Goal: Transaction & Acquisition: Book appointment/travel/reservation

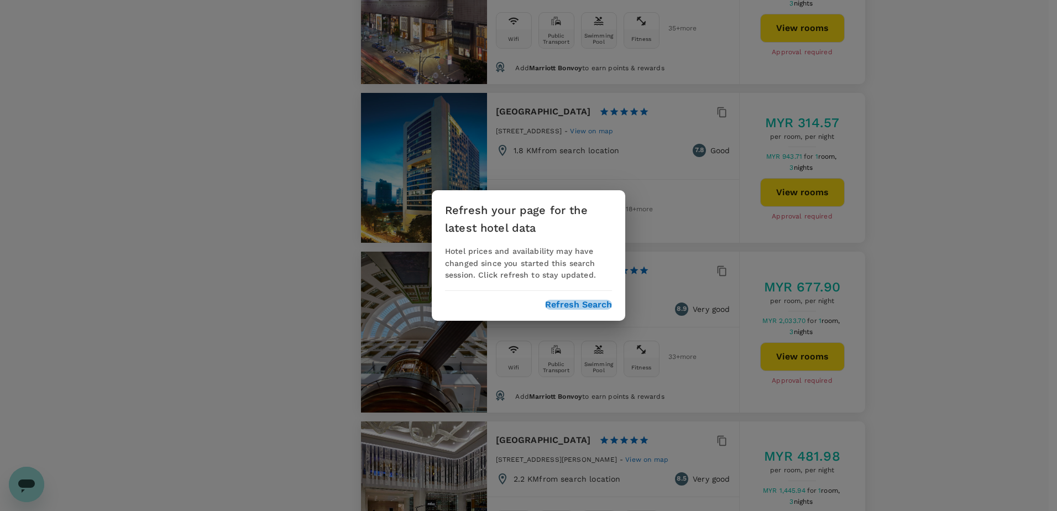
click at [561, 303] on button "Refresh Search" at bounding box center [578, 305] width 67 height 10
click at [574, 304] on button "Refresh Search" at bounding box center [578, 305] width 67 height 10
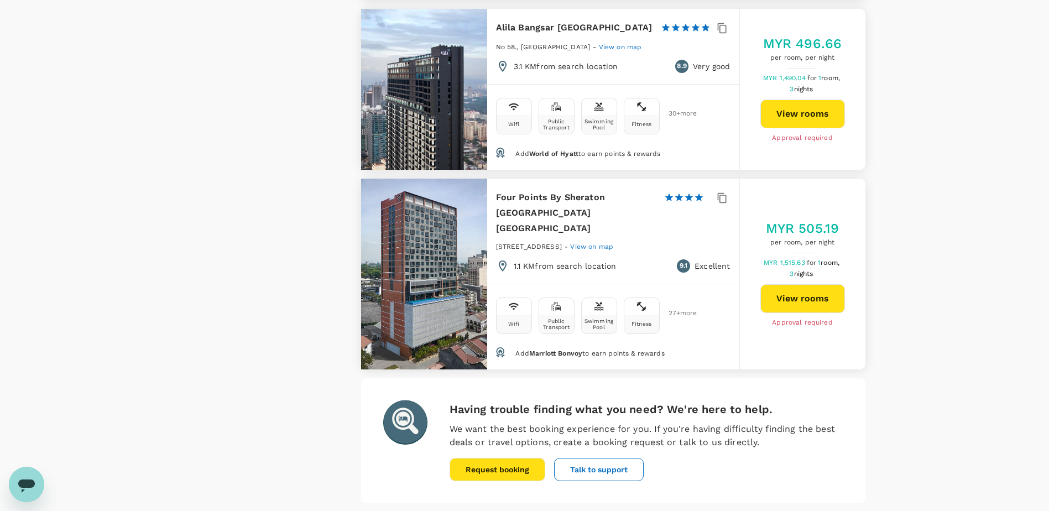
scroll to position [3190, 0]
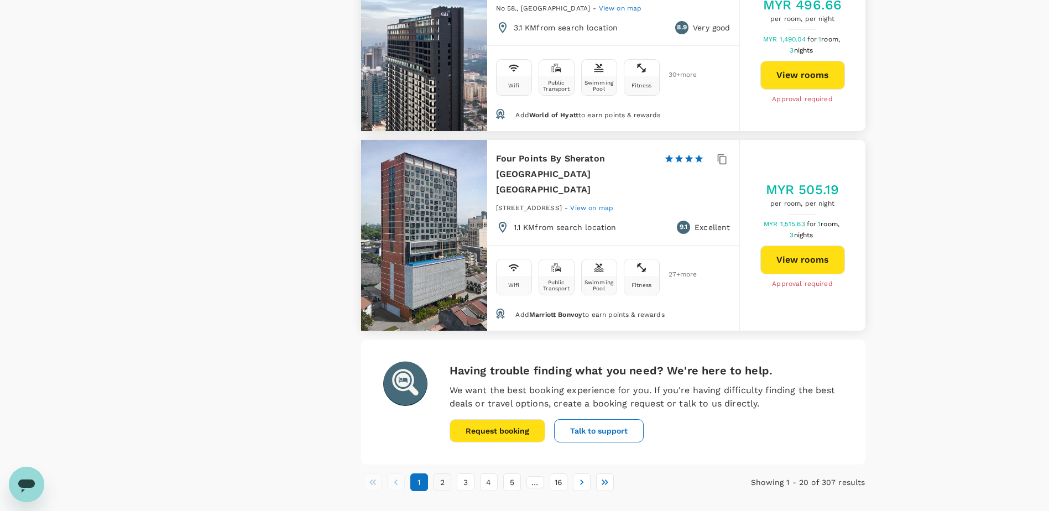
click at [444, 473] on button "2" at bounding box center [442, 482] width 18 height 18
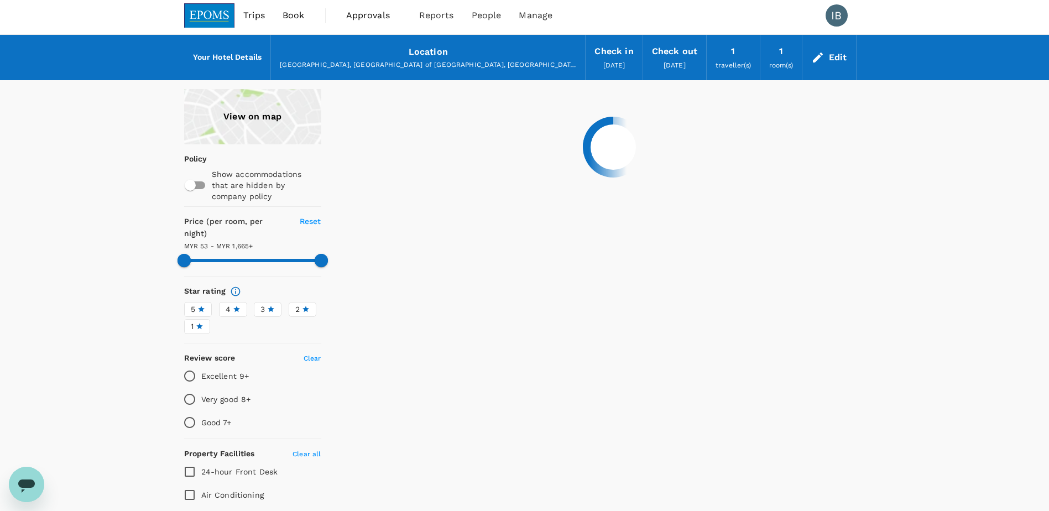
scroll to position [0, 0]
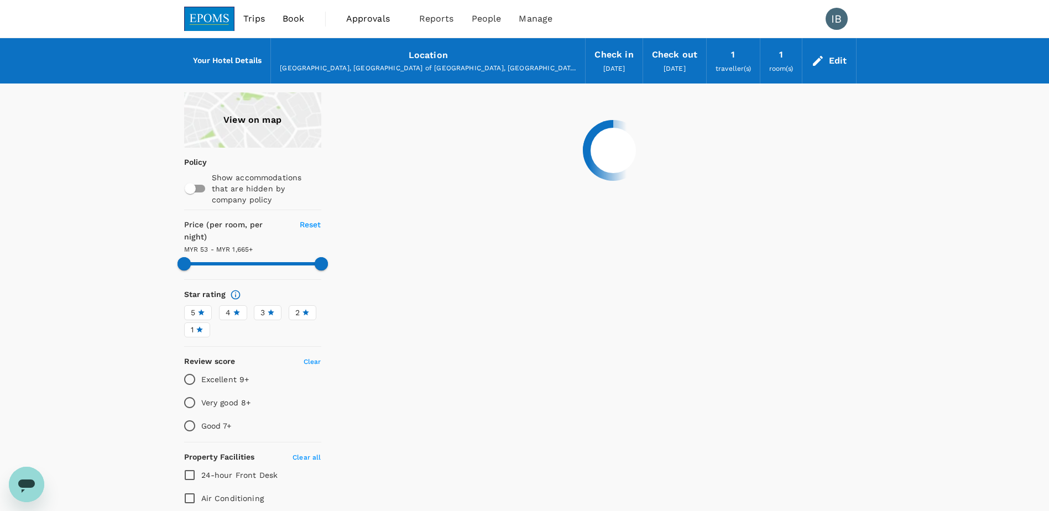
type input "1663.7"
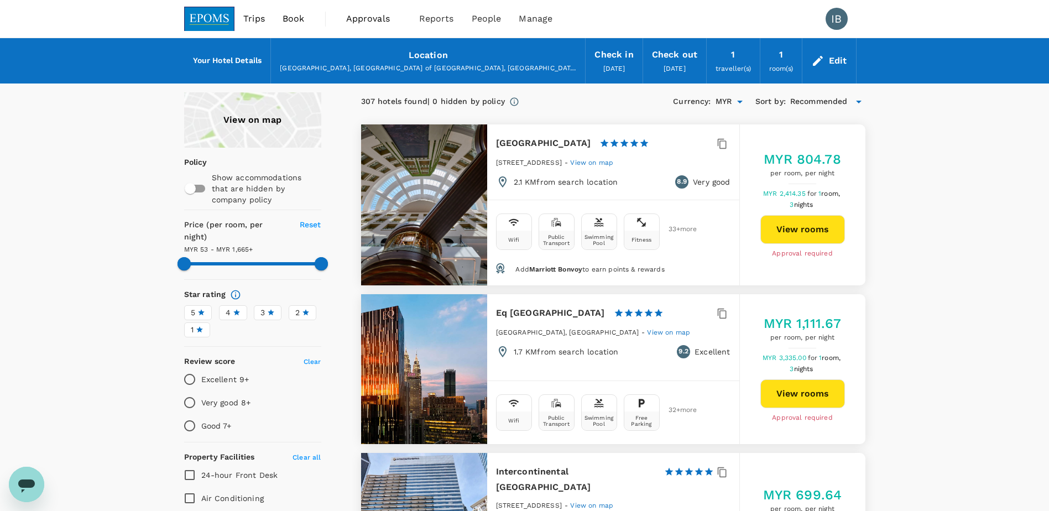
type input "MYR"
click at [439, 65] on div "[GEOGRAPHIC_DATA], [GEOGRAPHIC_DATA] of [GEOGRAPHIC_DATA], [GEOGRAPHIC_DATA]" at bounding box center [428, 68] width 296 height 11
click at [247, 60] on h6 "Your Hotel Details" at bounding box center [227, 61] width 69 height 12
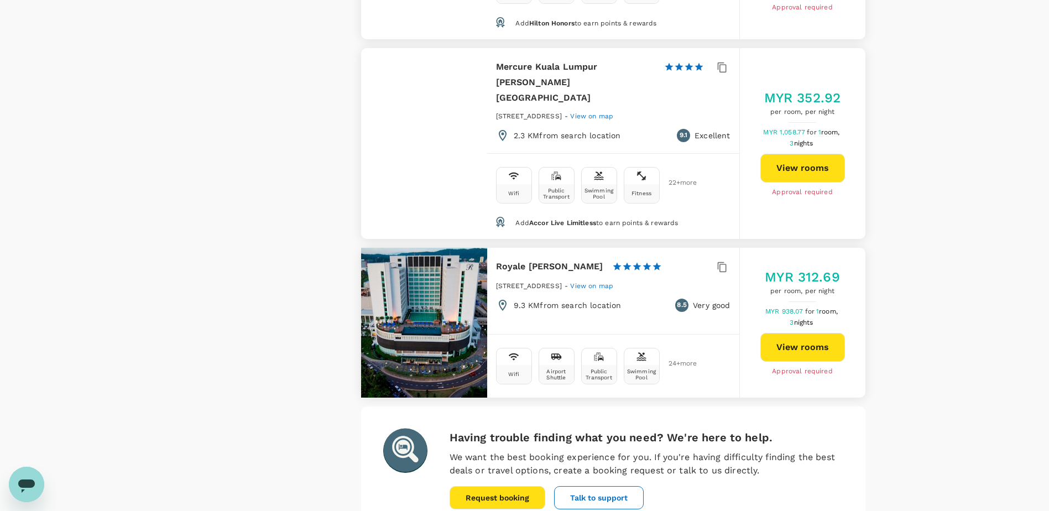
scroll to position [3147, 0]
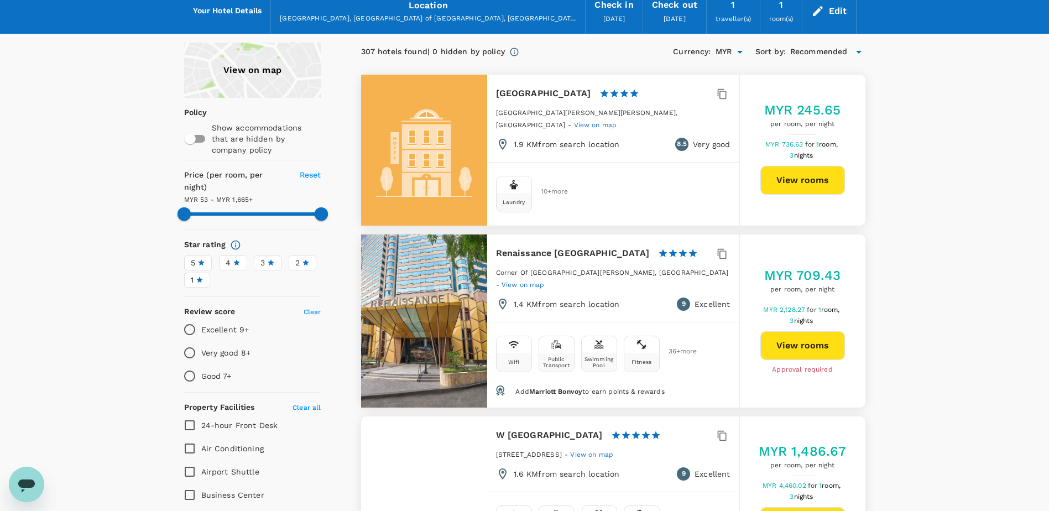
scroll to position [0, 0]
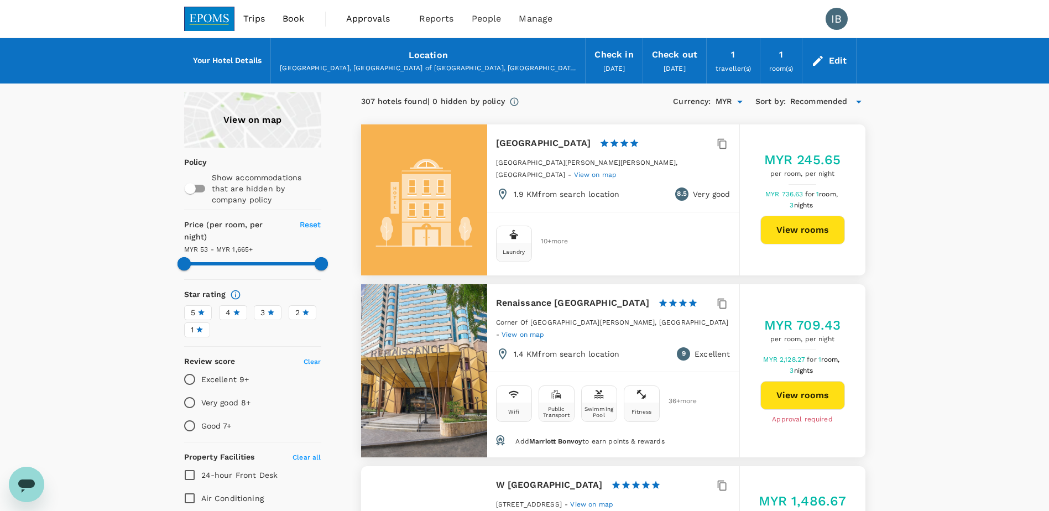
click at [850, 102] on div "Recommended" at bounding box center [827, 101] width 75 height 13
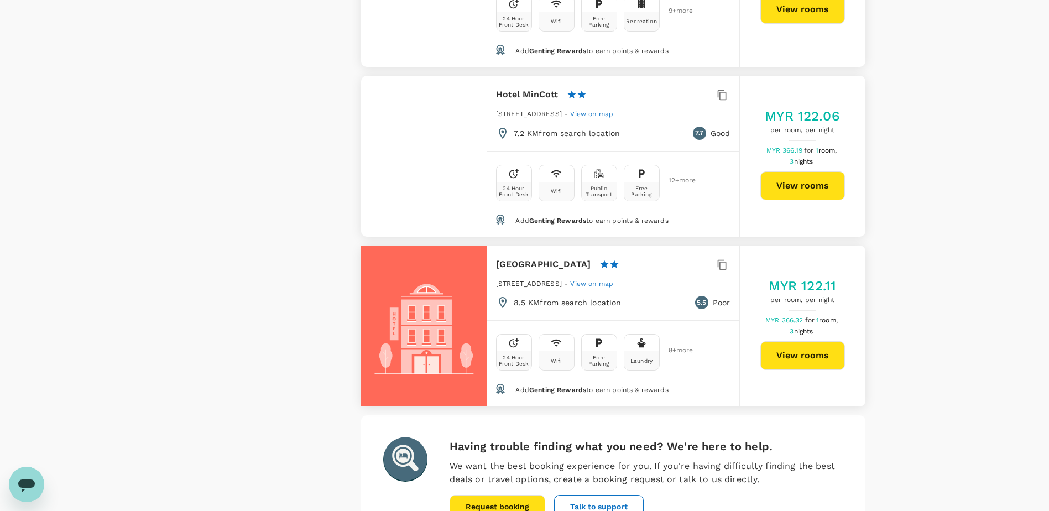
scroll to position [3278, 0]
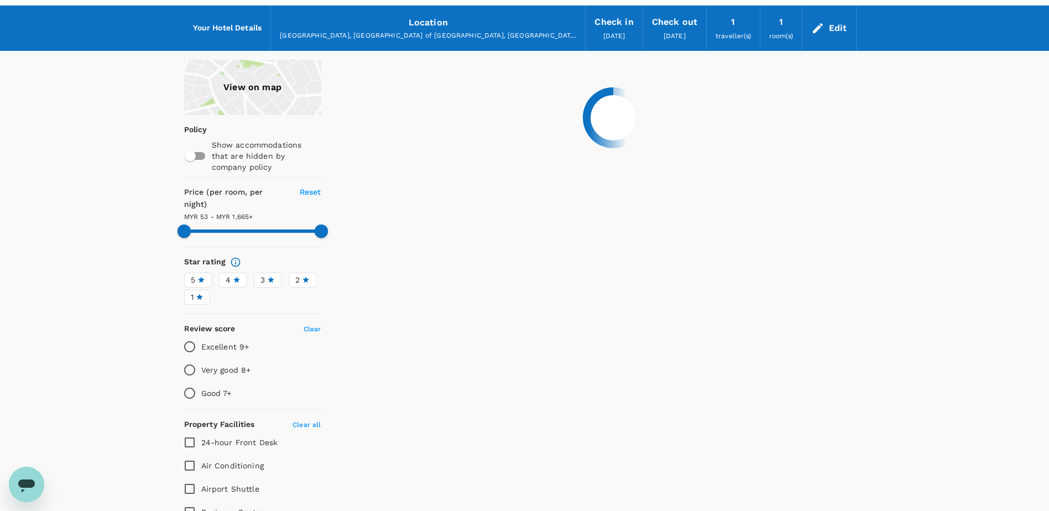
scroll to position [0, 0]
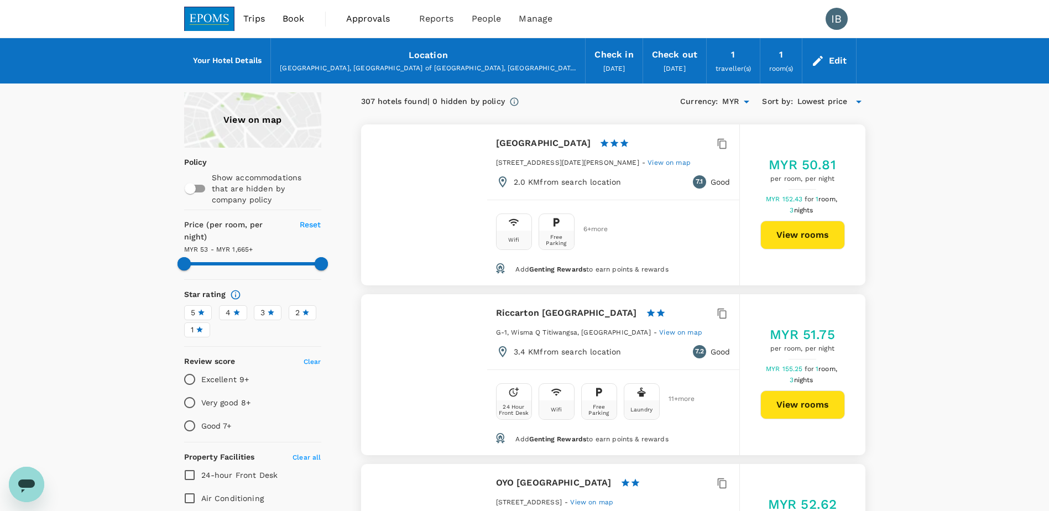
click at [856, 100] on icon at bounding box center [858, 101] width 13 height 13
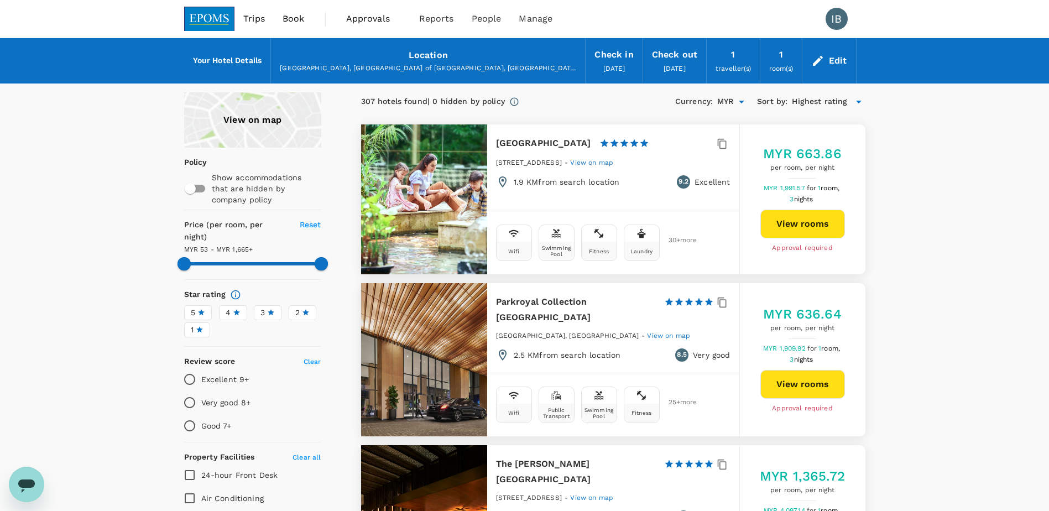
click at [843, 102] on span "Highest rating" at bounding box center [819, 102] width 55 height 12
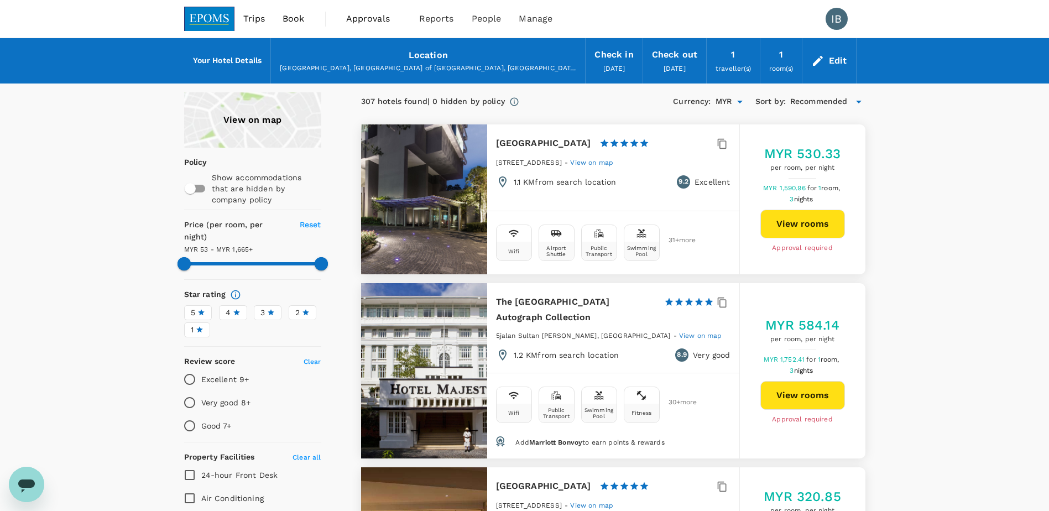
click at [840, 101] on span "Recommended" at bounding box center [819, 102] width 58 height 12
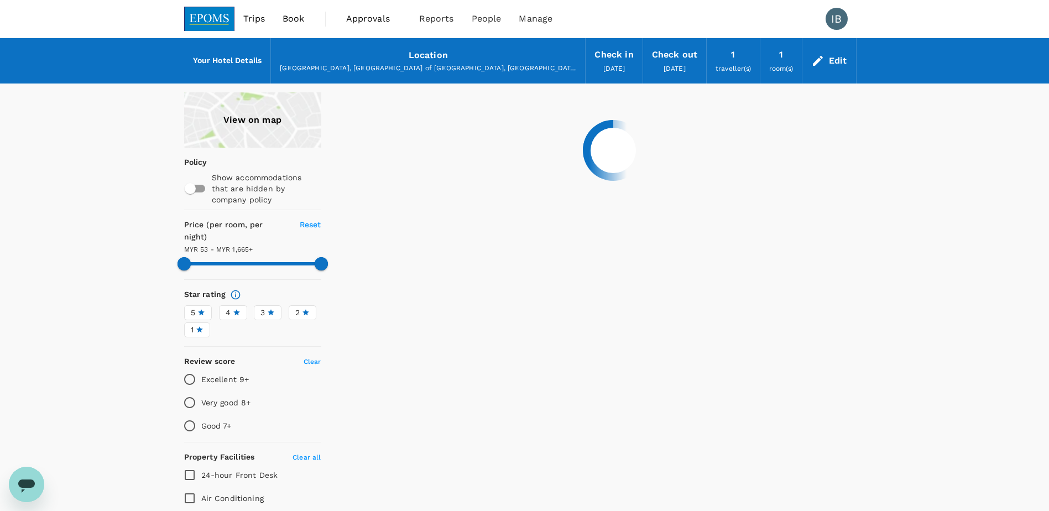
type input "1664.7"
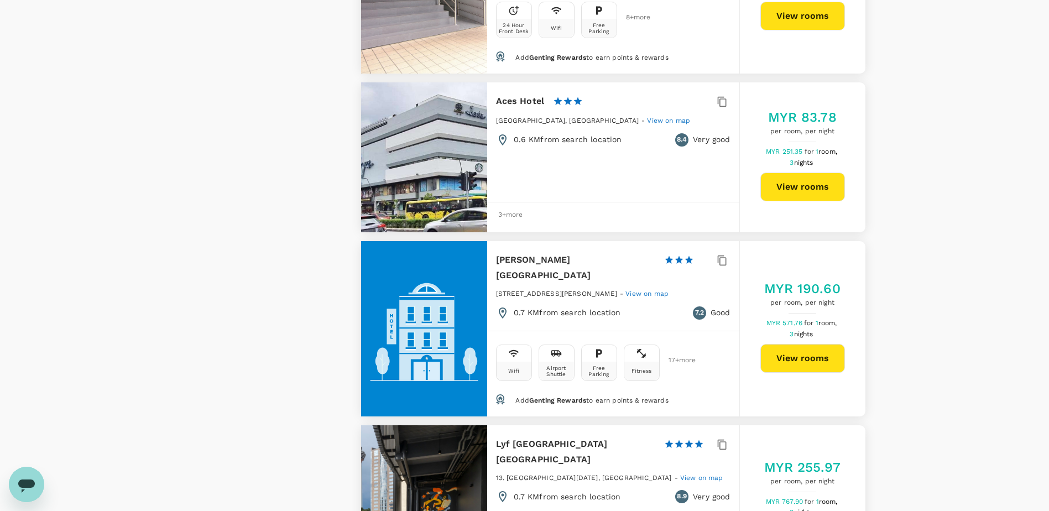
scroll to position [1382, 0]
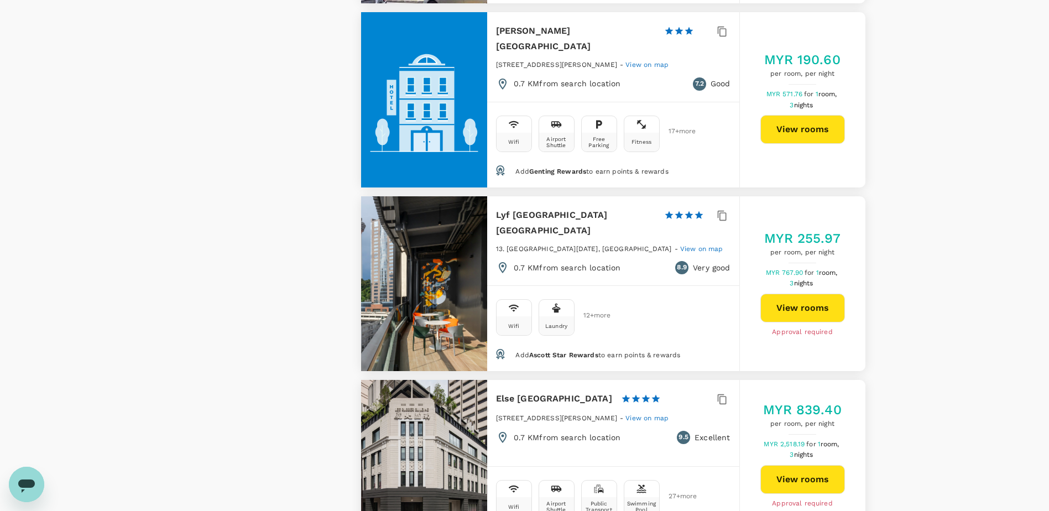
drag, startPoint x: 686, startPoint y: 202, endPoint x: 690, endPoint y: 180, distance: 22.5
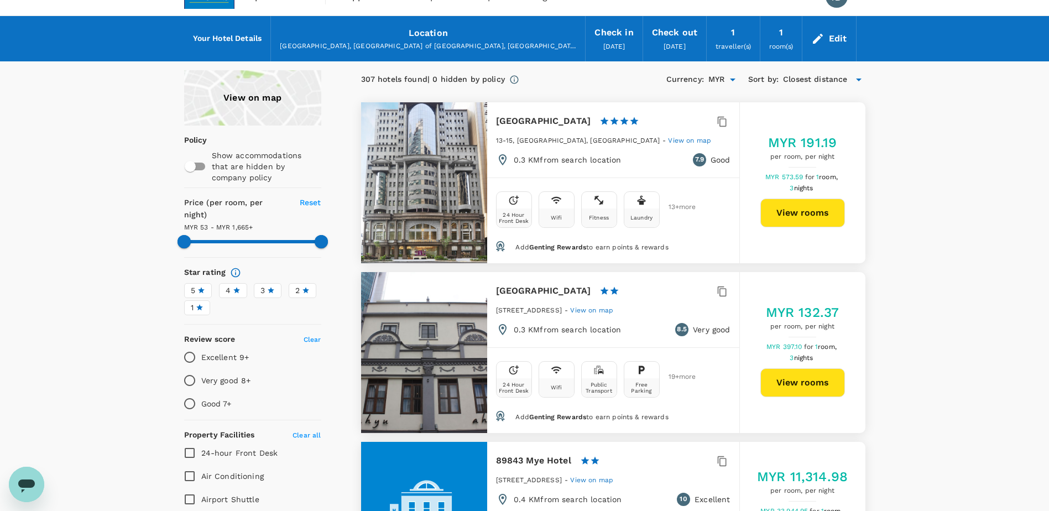
scroll to position [0, 0]
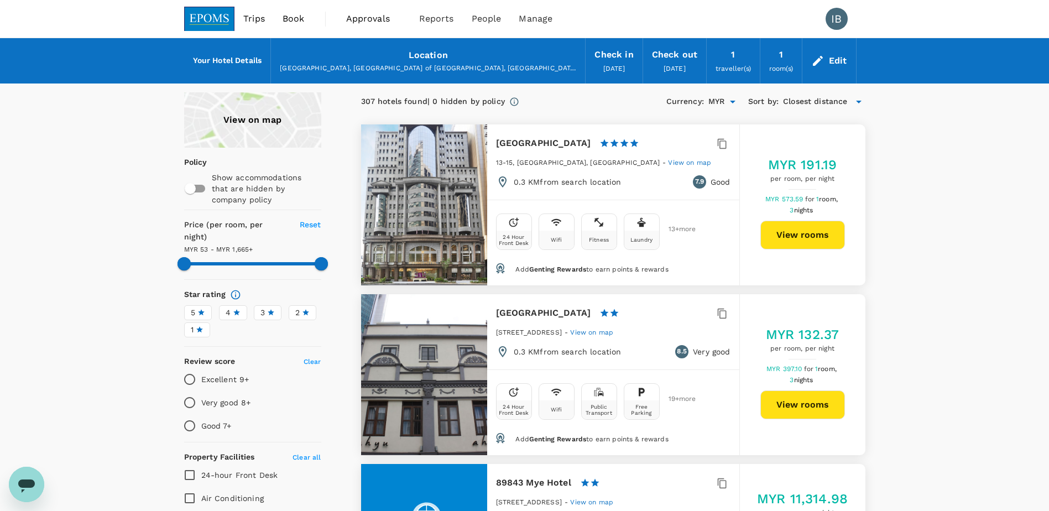
click at [829, 61] on div "Edit" at bounding box center [838, 60] width 18 height 15
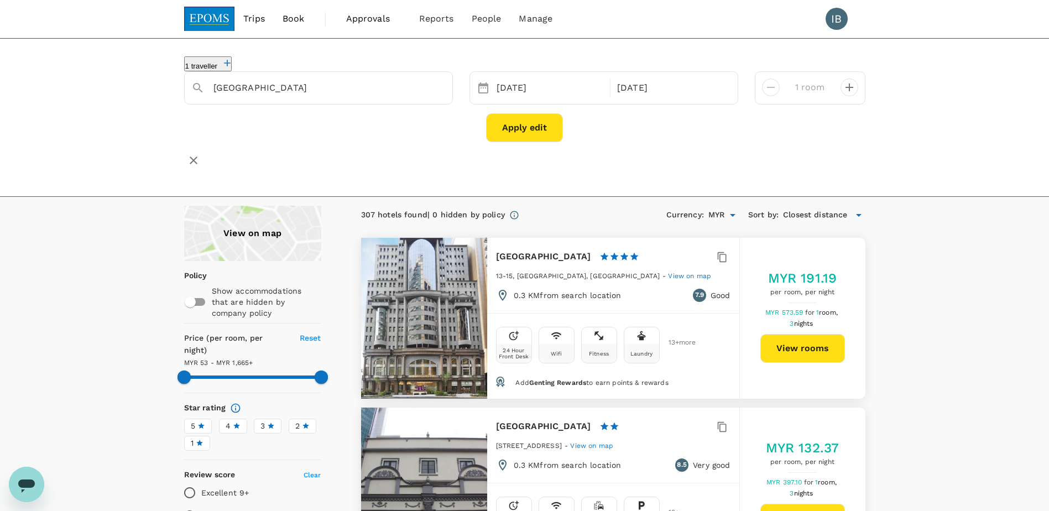
click at [630, 128] on div "Apply edit" at bounding box center [524, 127] width 681 height 29
click at [514, 123] on button "Apply edit" at bounding box center [524, 127] width 77 height 29
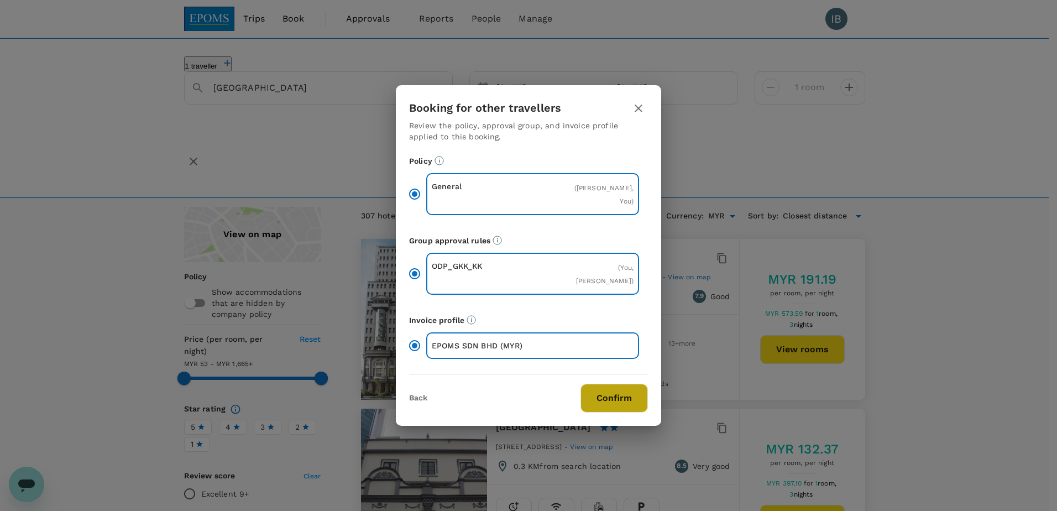
click at [619, 400] on button "Confirm" at bounding box center [614, 398] width 67 height 29
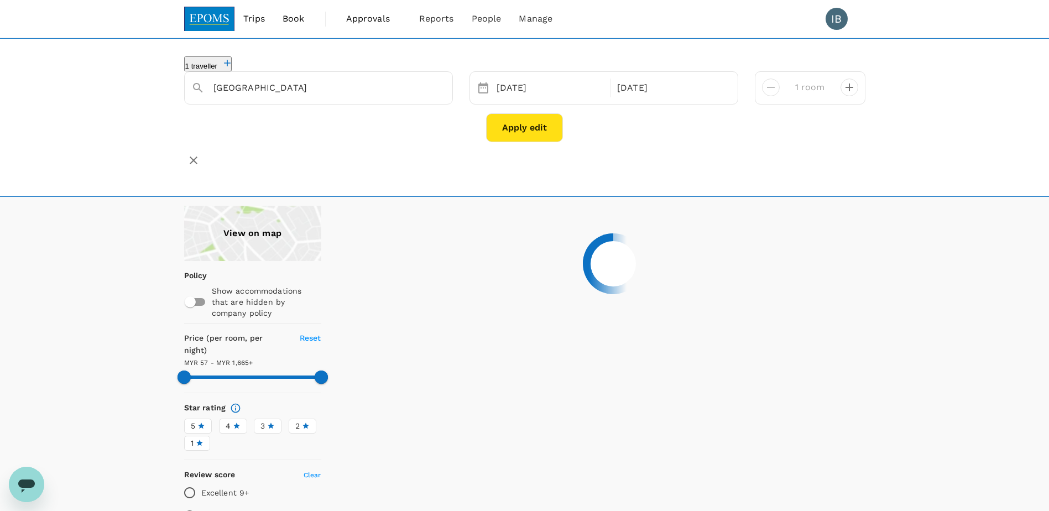
type input "1664.36"
type input "57.4"
type input "1664.4"
type input "54.4"
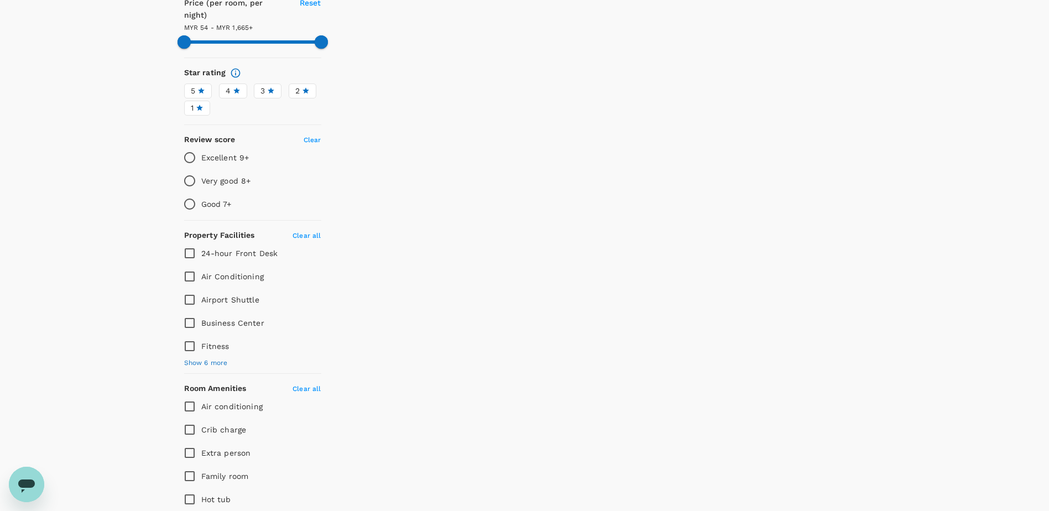
type input "1664.7"
type input "52.7"
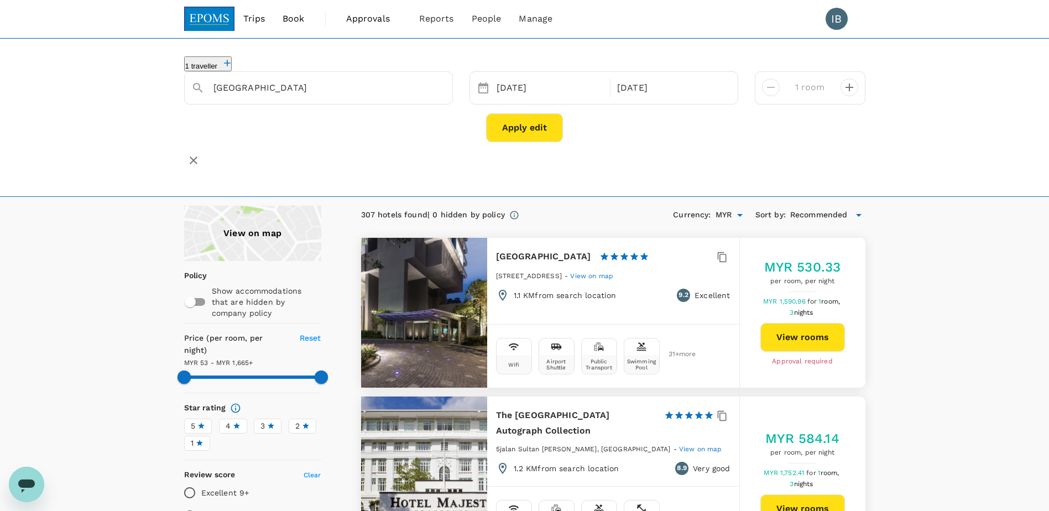
click at [837, 209] on span "Recommended" at bounding box center [819, 215] width 58 height 12
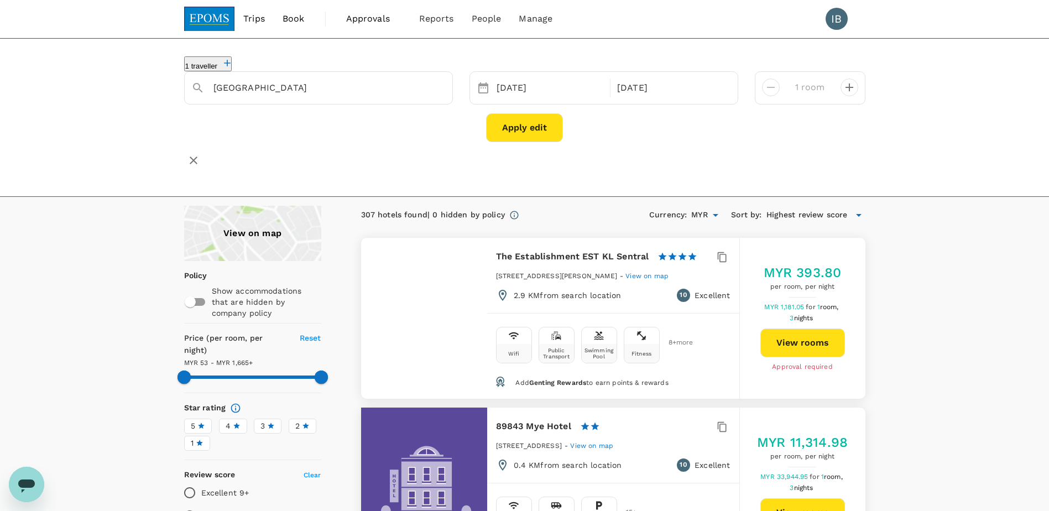
click at [838, 209] on span "Highest review score" at bounding box center [806, 215] width 81 height 12
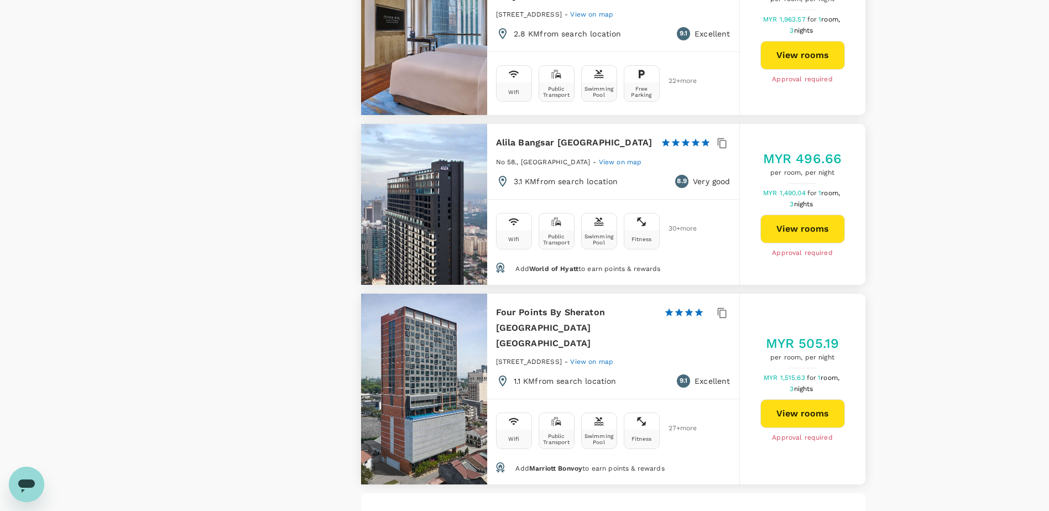
scroll to position [3283, 0]
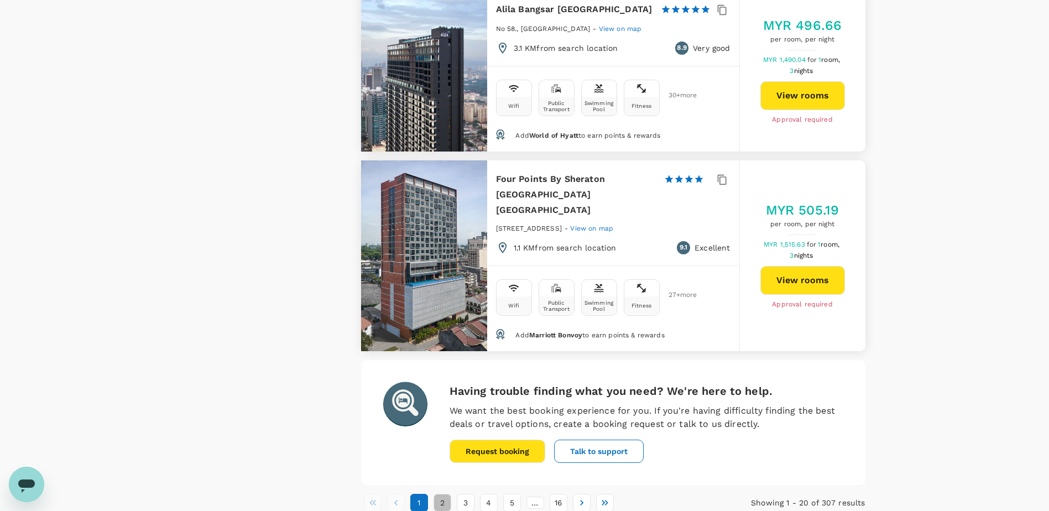
click at [445, 494] on button "2" at bounding box center [442, 503] width 18 height 18
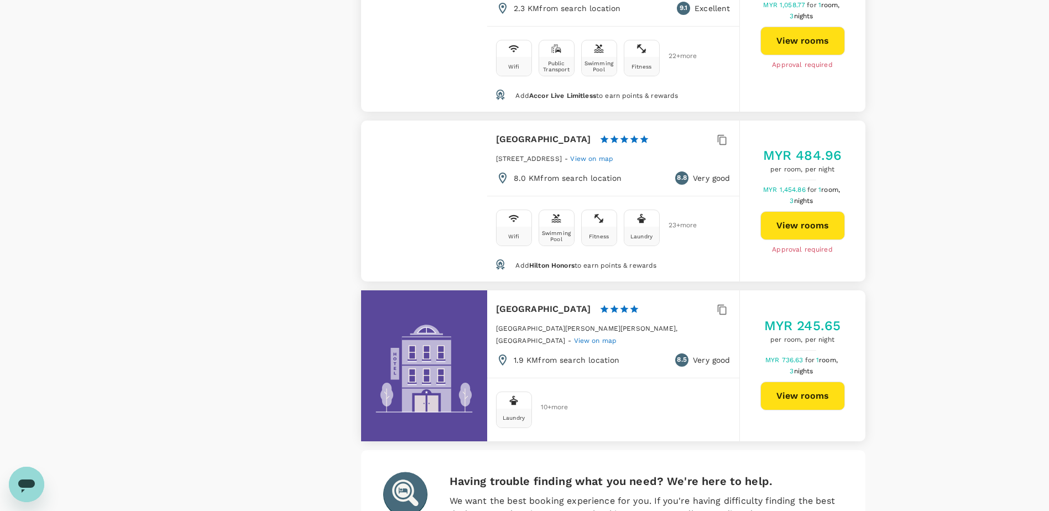
scroll to position [3240, 0]
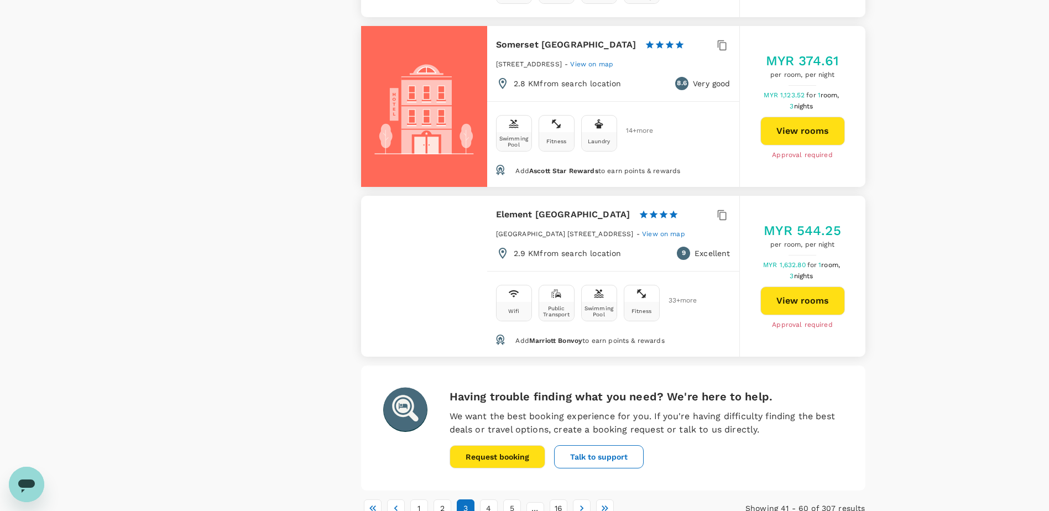
scroll to position [3208, 0]
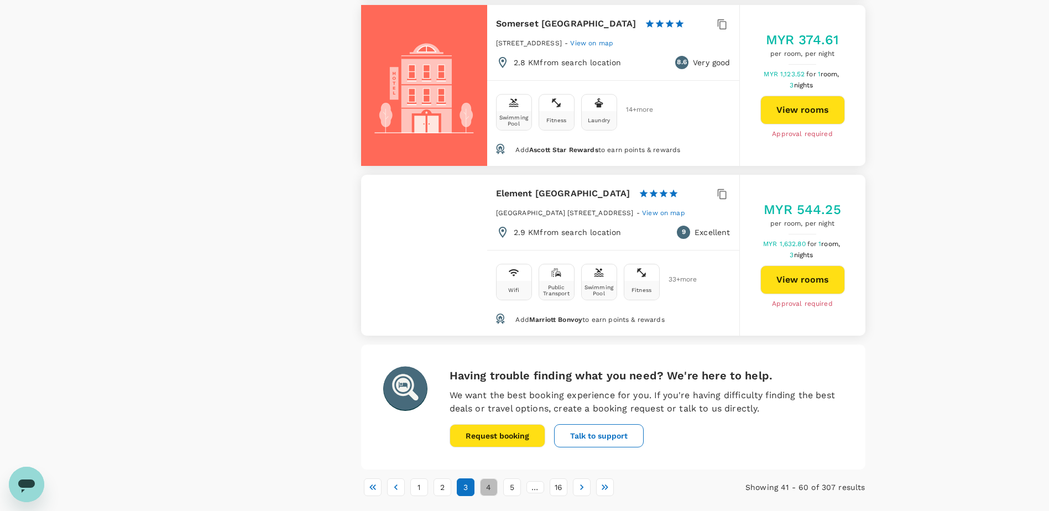
click at [490, 478] on button "4" at bounding box center [489, 487] width 18 height 18
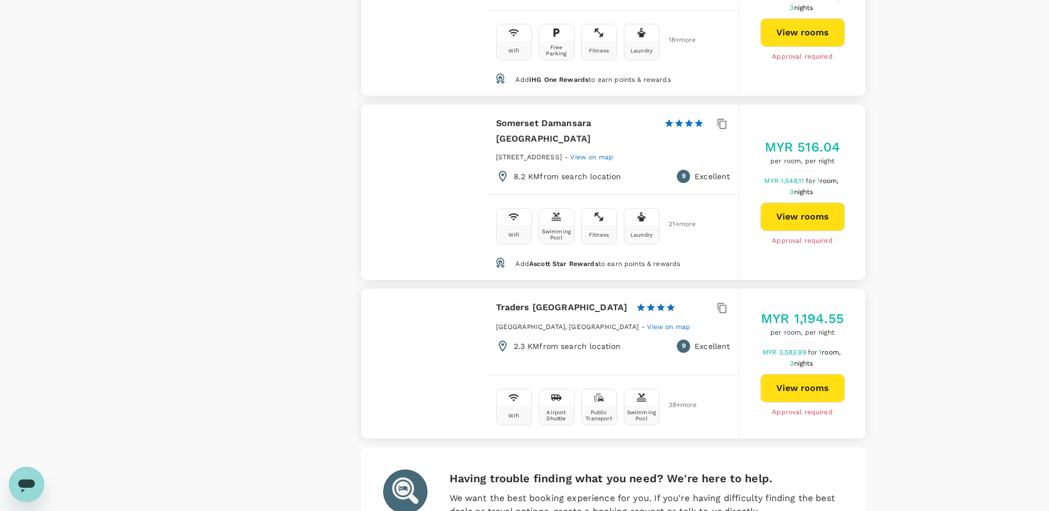
scroll to position [3262, 0]
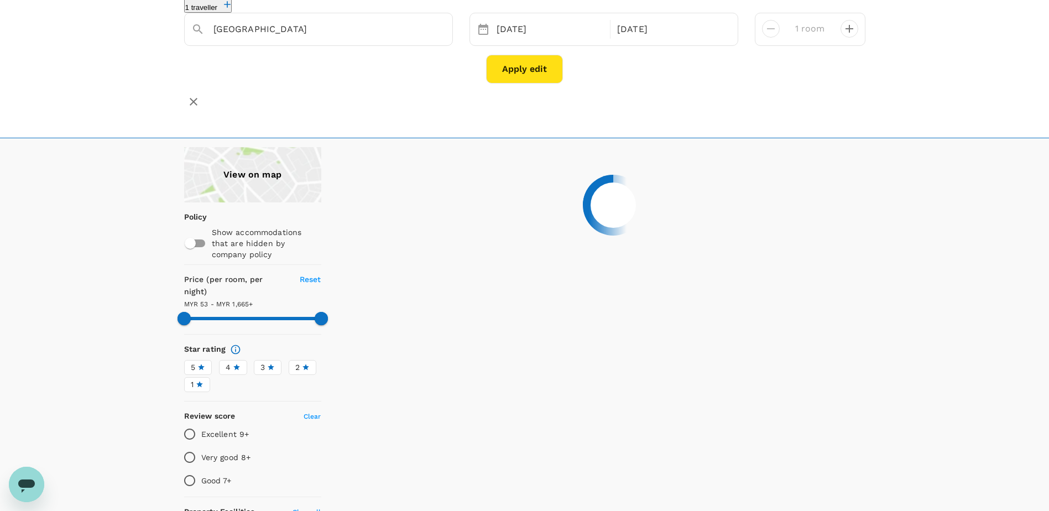
scroll to position [0, 0]
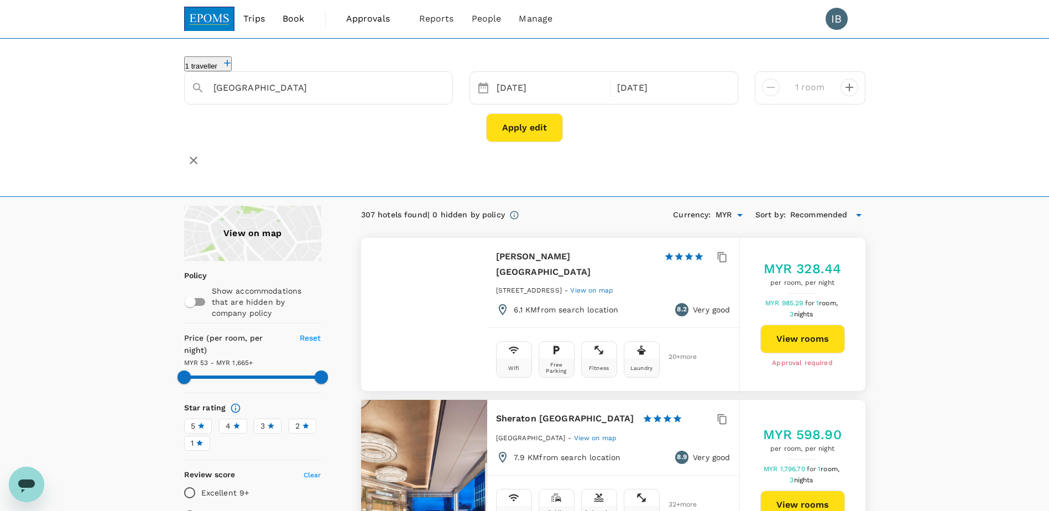
click at [269, 423] on icon at bounding box center [271, 426] width 7 height 6
click at [0, 0] on input "3" at bounding box center [0, 0] width 0 height 0
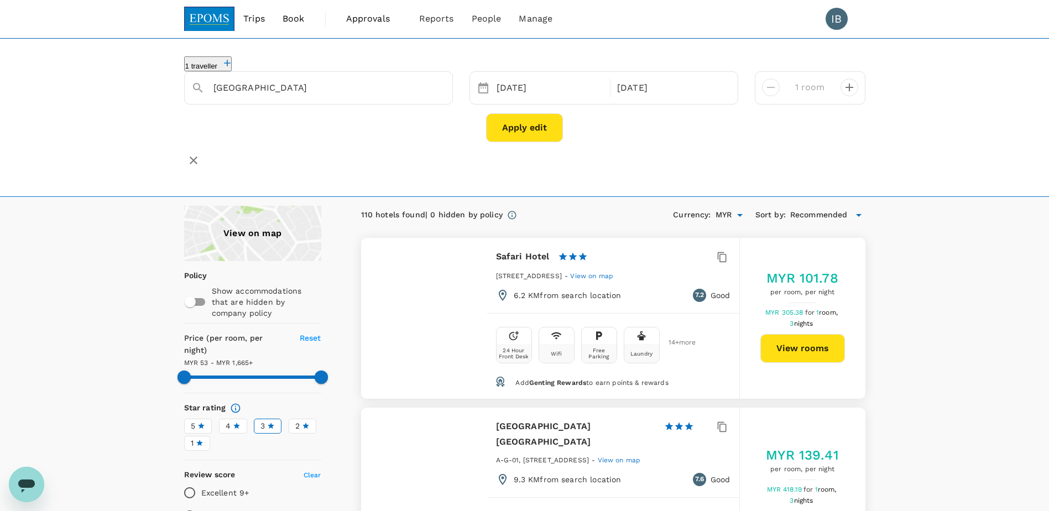
click at [234, 422] on icon at bounding box center [237, 426] width 8 height 8
click at [0, 0] on input "4" at bounding box center [0, 0] width 0 height 0
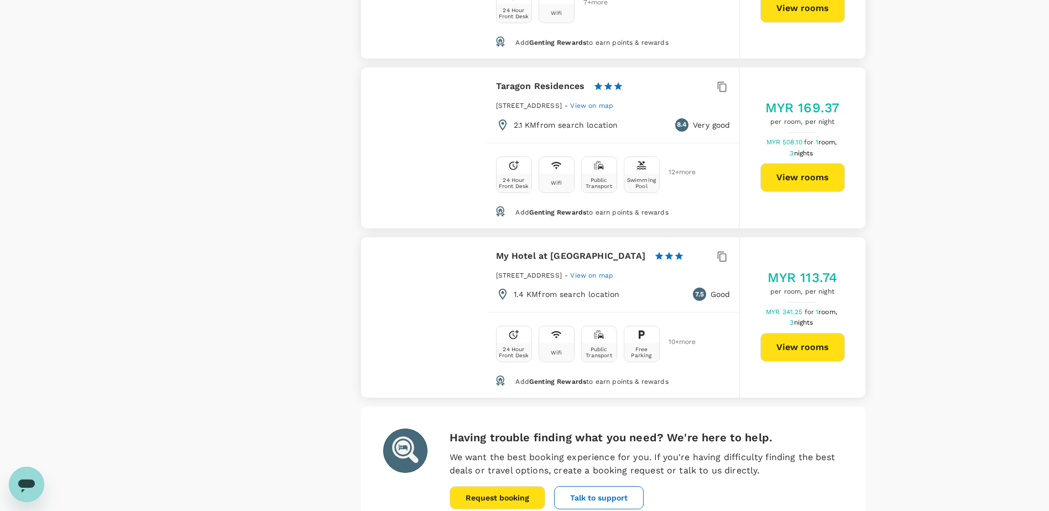
scroll to position [3317, 0]
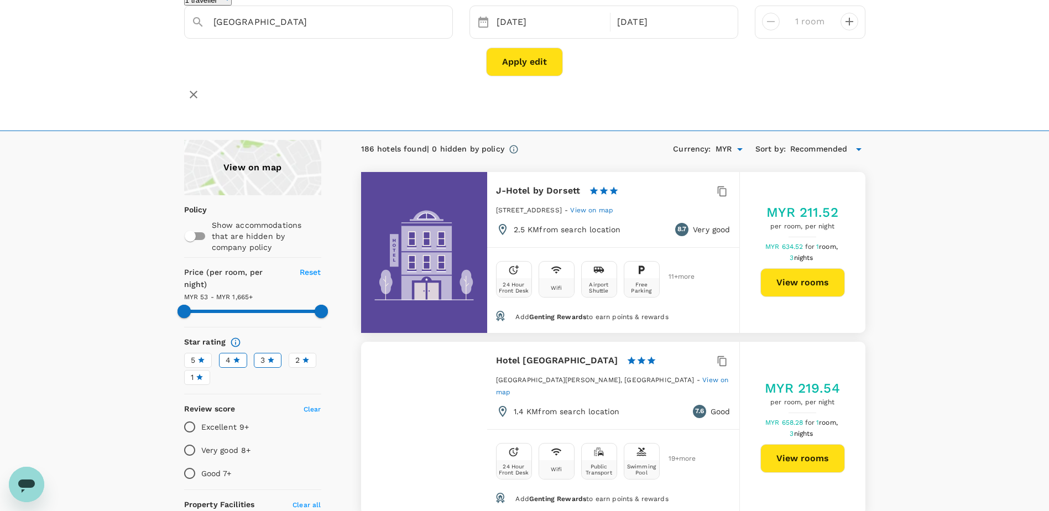
scroll to position [0, 0]
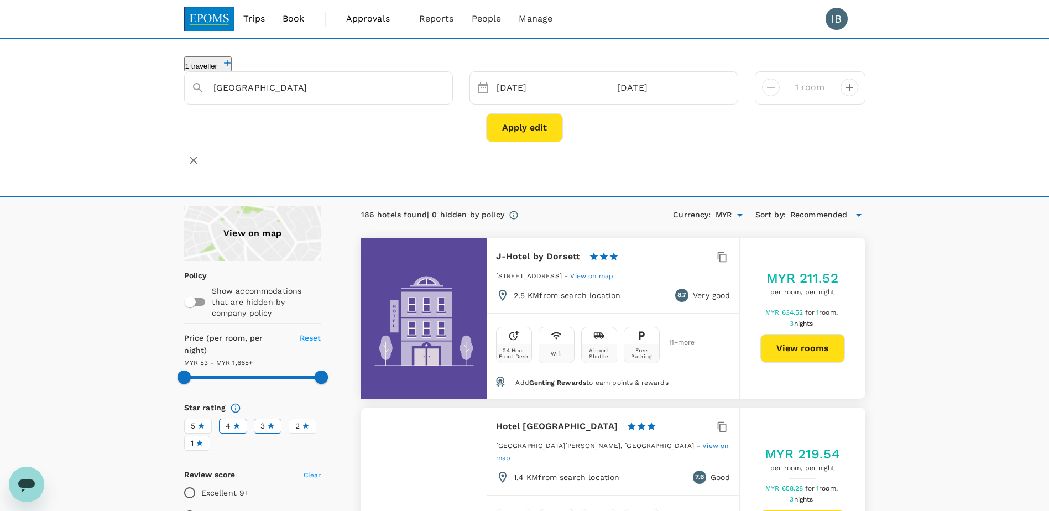
click at [202, 422] on icon at bounding box center [201, 426] width 8 height 8
click at [0, 0] on input "5" at bounding box center [0, 0] width 0 height 0
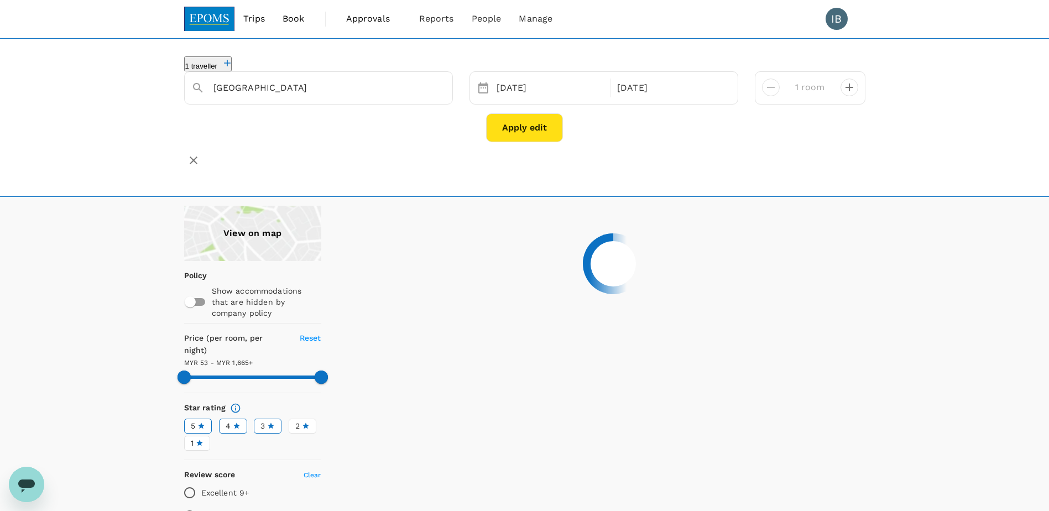
click at [268, 422] on icon at bounding box center [271, 426] width 8 height 8
click at [0, 0] on input "3" at bounding box center [0, 0] width 0 height 0
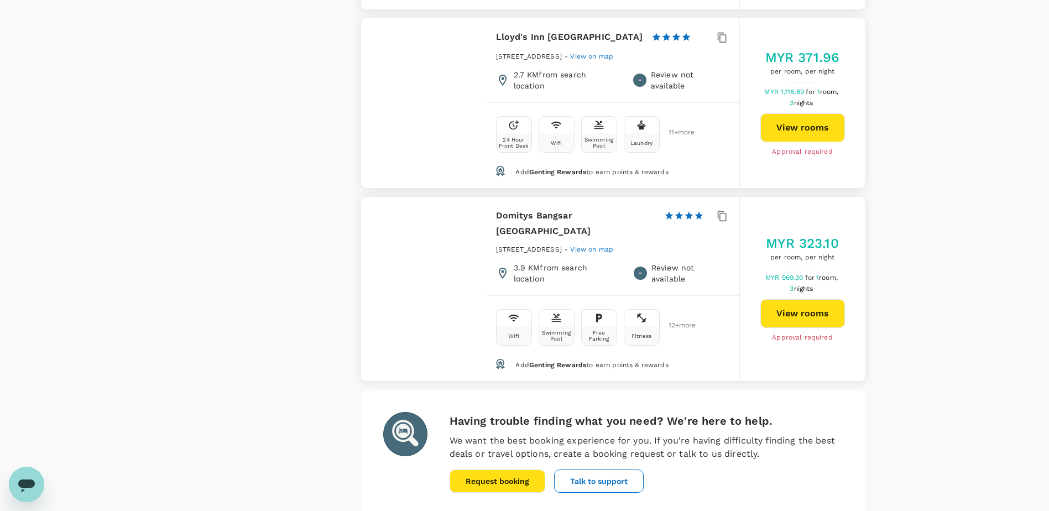
scroll to position [2519, 0]
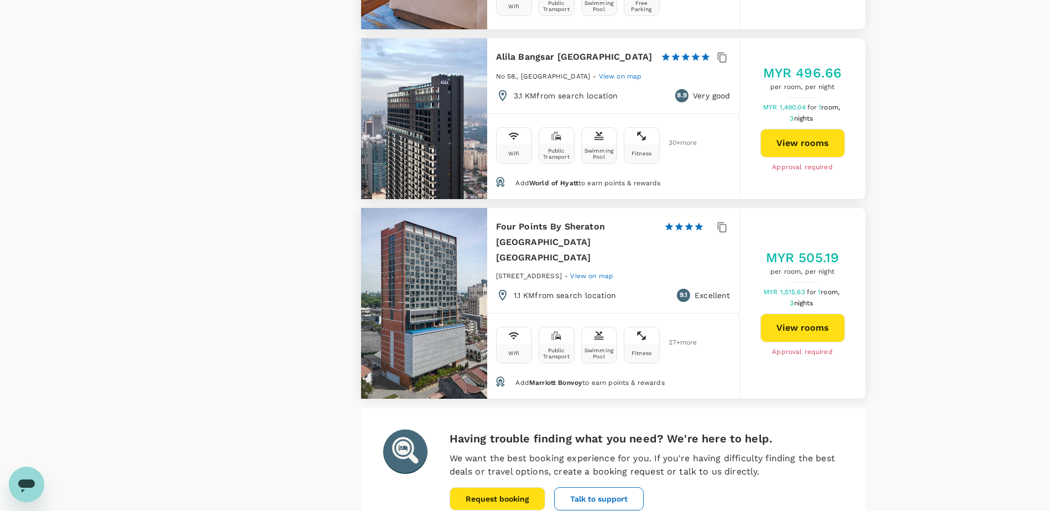
scroll to position [3283, 0]
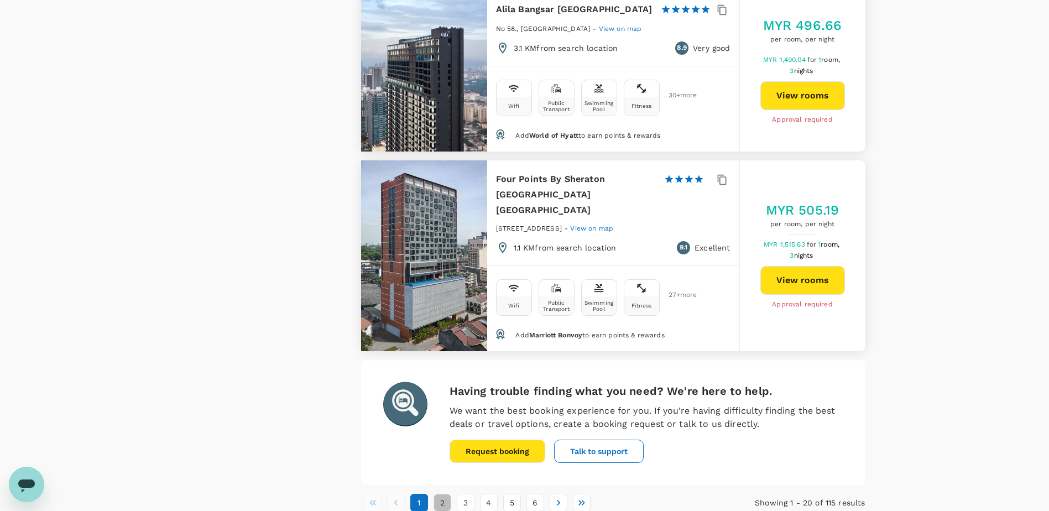
click at [445, 494] on button "2" at bounding box center [442, 503] width 18 height 18
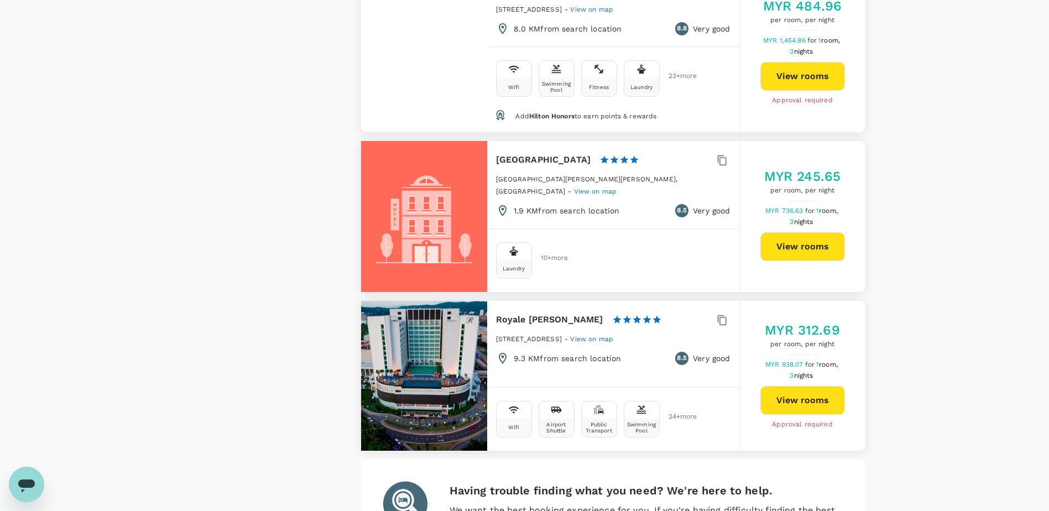
scroll to position [3207, 0]
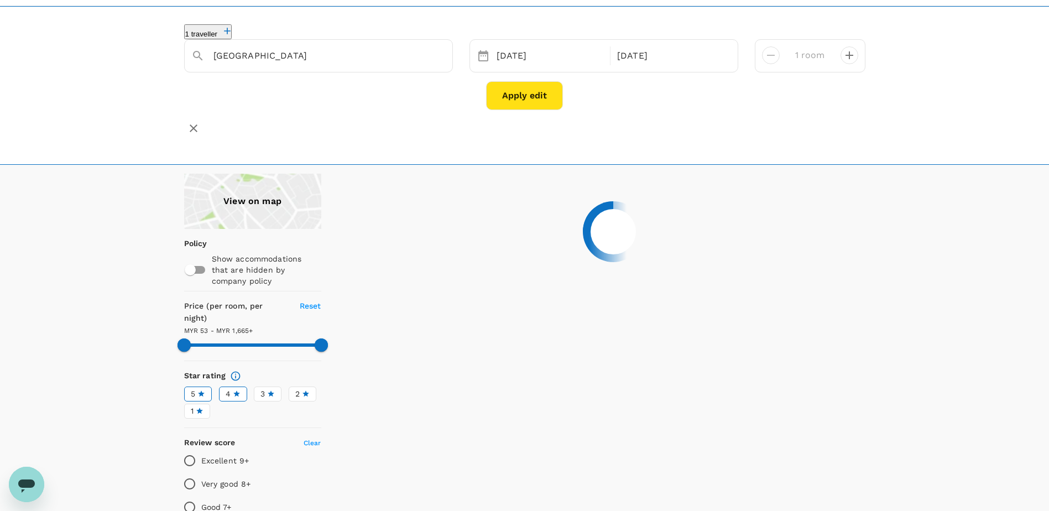
scroll to position [0, 0]
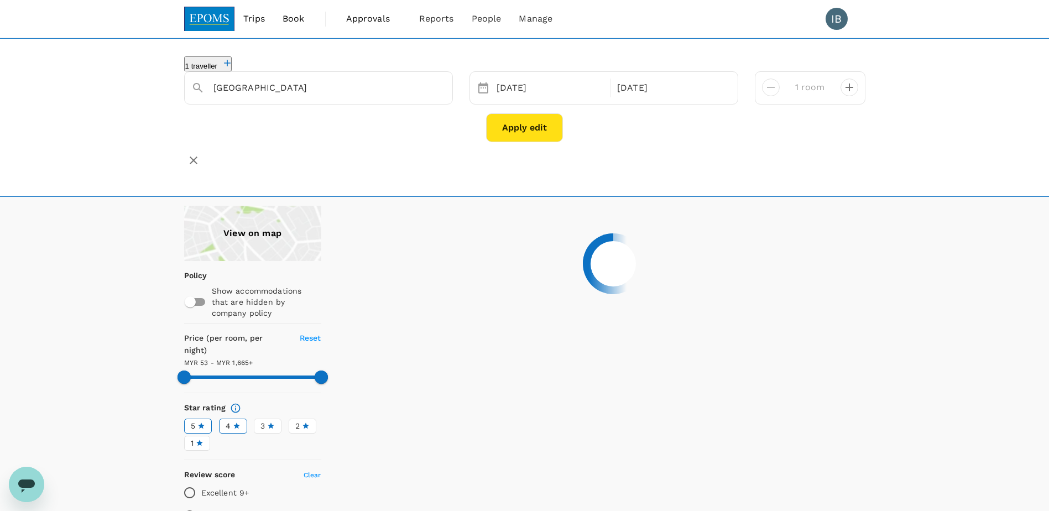
type input "1664.7"
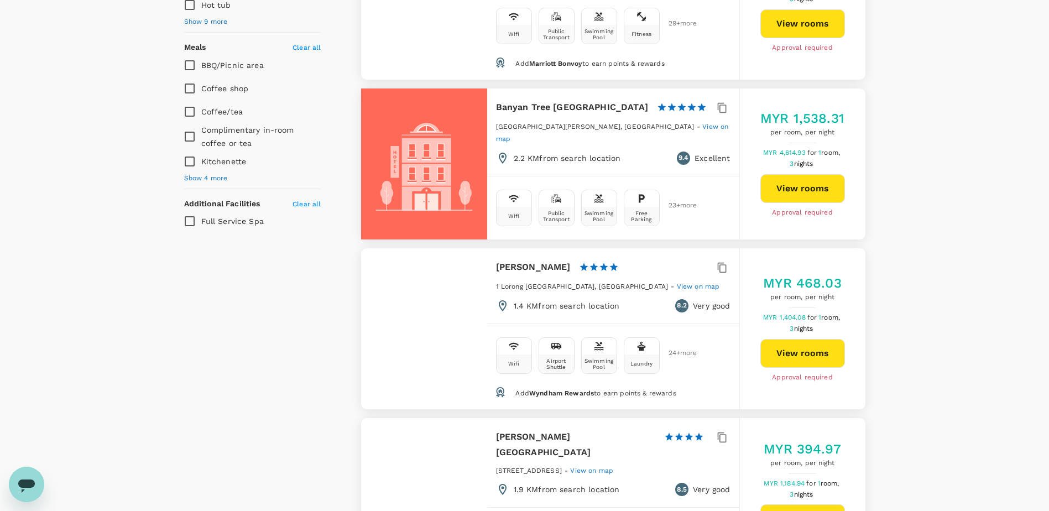
scroll to position [719, 0]
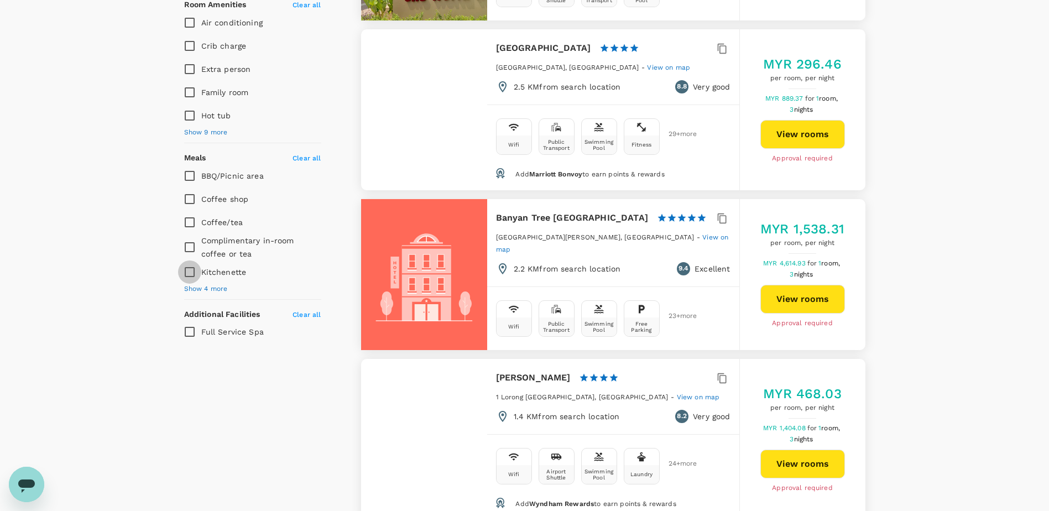
click at [189, 260] on input "Kitchenette" at bounding box center [189, 271] width 23 height 23
checkbox input "true"
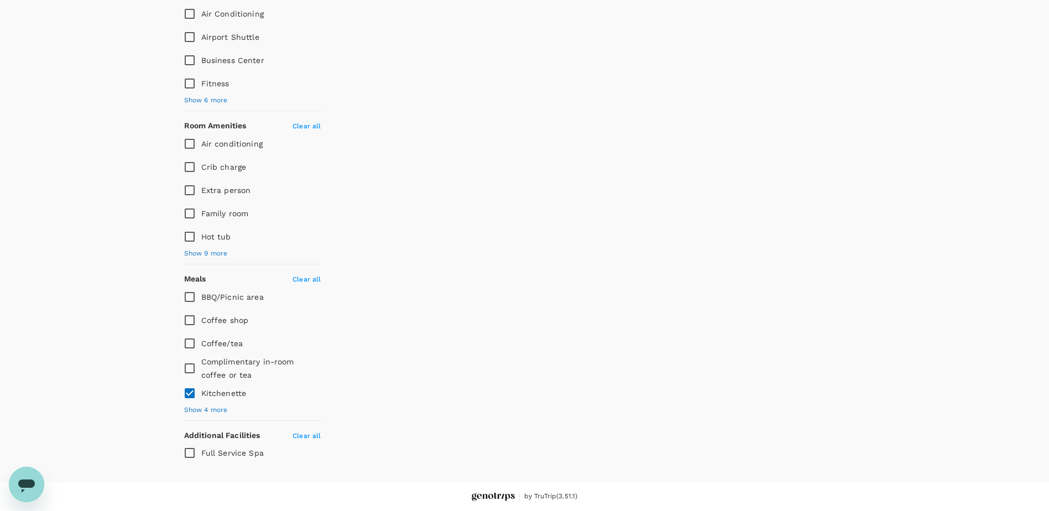
scroll to position [565, 0]
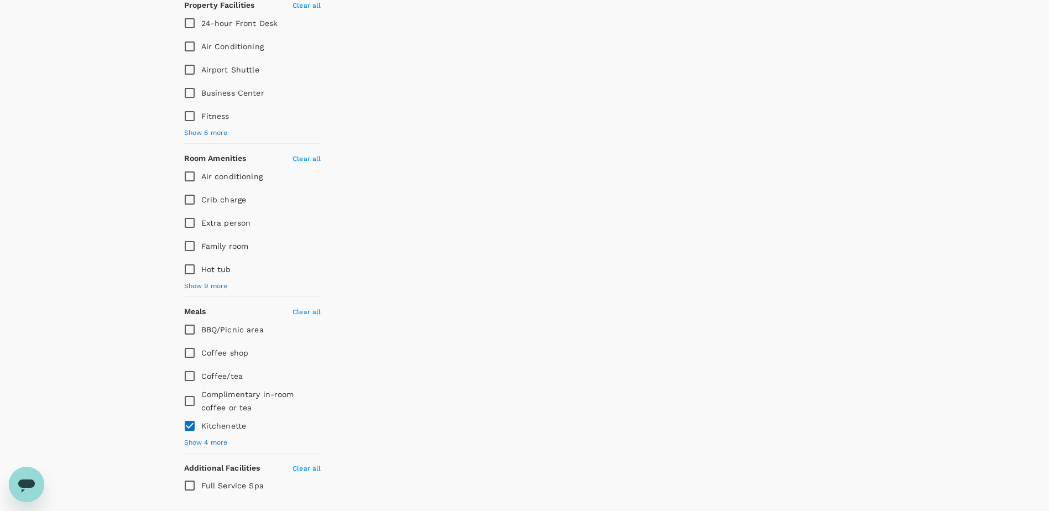
type input "1664.7"
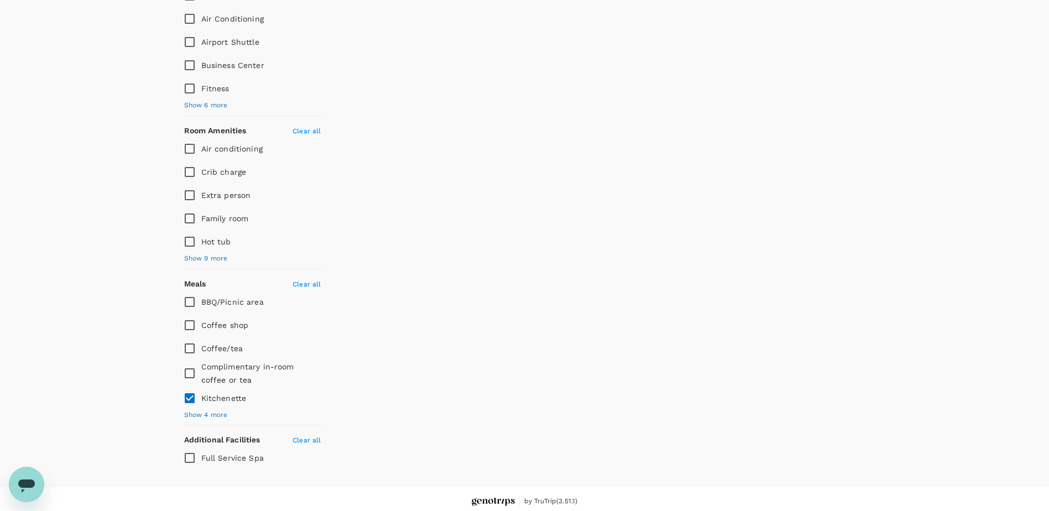
scroll to position [537, 0]
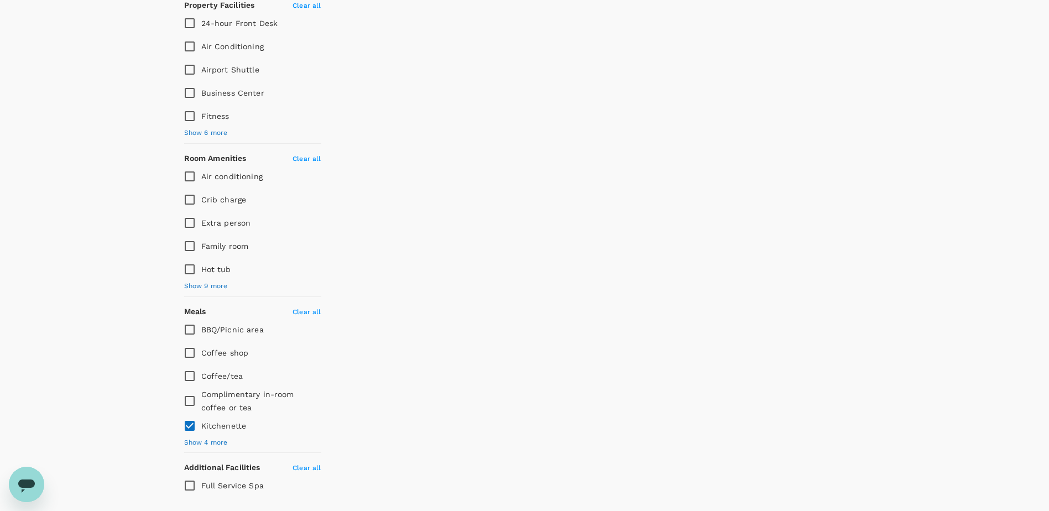
click at [191, 188] on input "Crib charge" at bounding box center [189, 199] width 23 height 23
checkbox input "true"
type input "1664.7"
click at [191, 318] on input "BBQ/Picnic area" at bounding box center [189, 329] width 23 height 23
checkbox input "true"
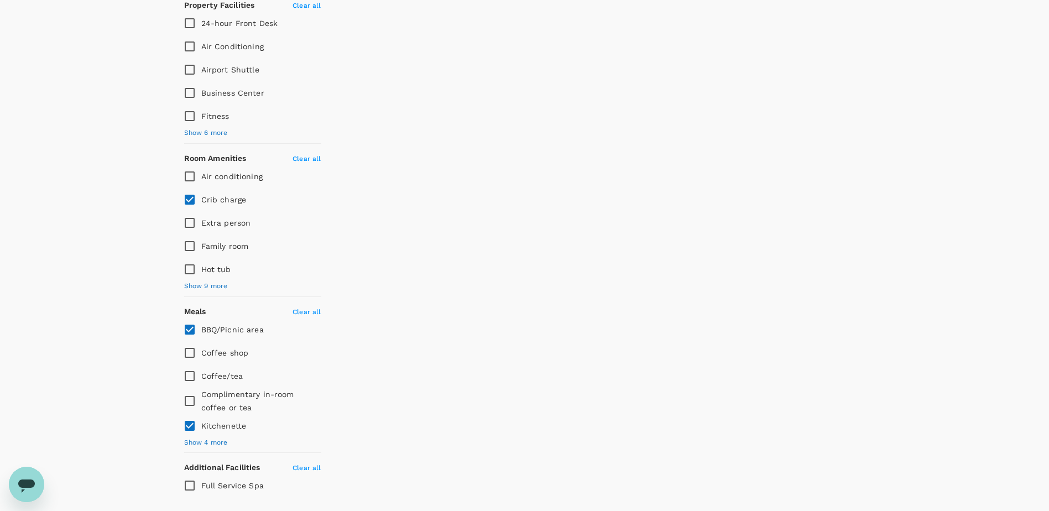
click at [304, 308] on span "Clear all" at bounding box center [306, 312] width 28 height 8
type input "1664.7"
checkbox input "false"
type input "1664.7"
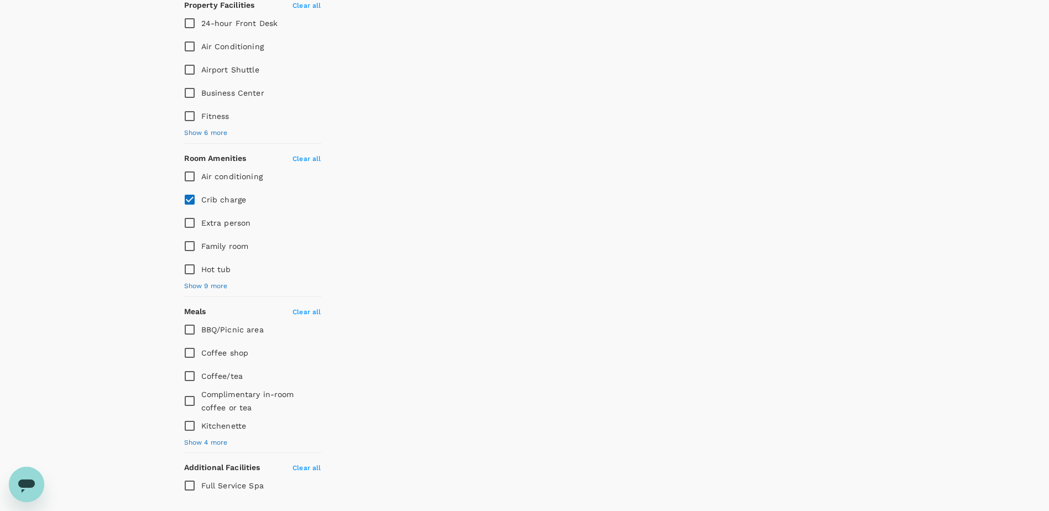
type input "MYR"
click at [310, 153] on div "Clear all" at bounding box center [306, 159] width 28 height 12
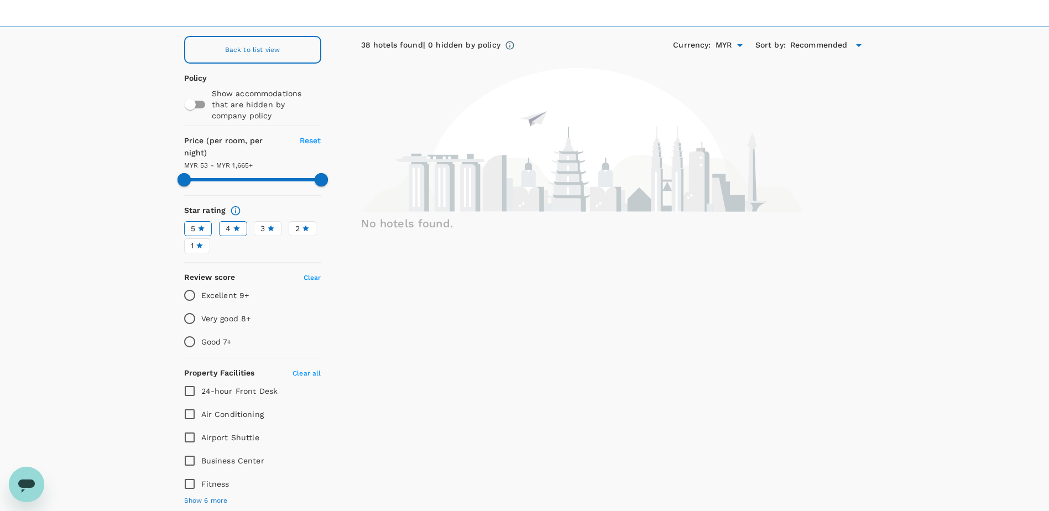
scroll to position [150, 0]
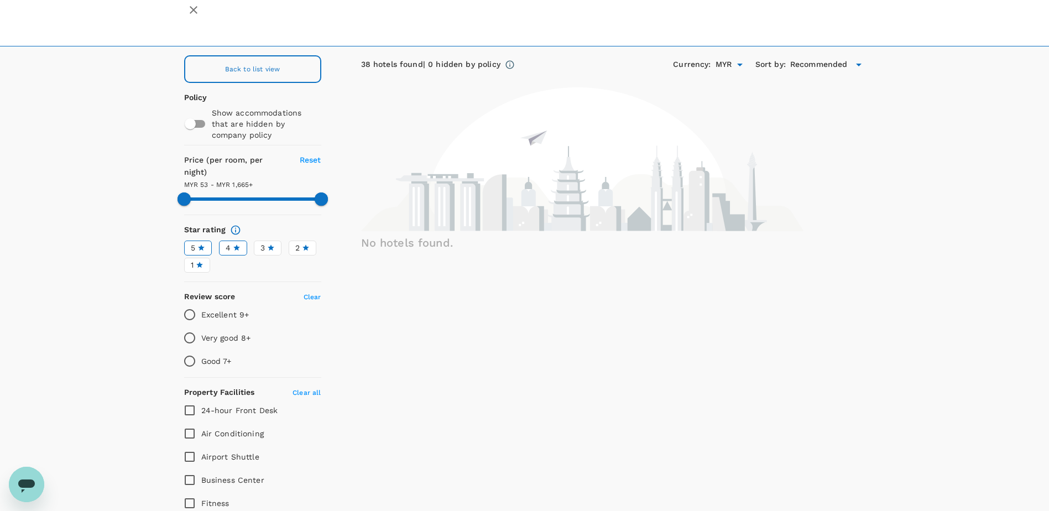
click at [239, 65] on span "Back to list view" at bounding box center [252, 69] width 55 height 8
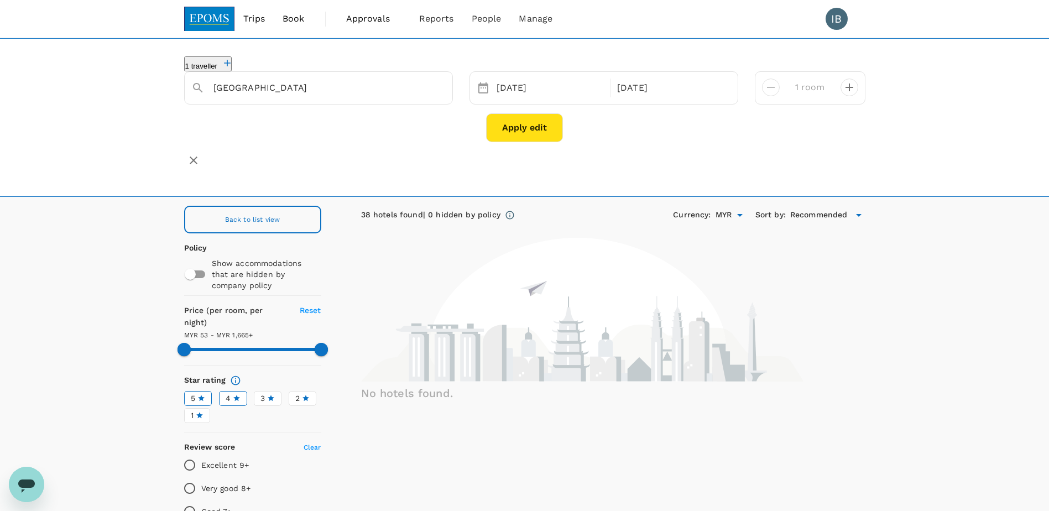
click at [281, 206] on div "Back to list view" at bounding box center [252, 220] width 137 height 28
click at [738, 208] on icon "Open" at bounding box center [739, 214] width 13 height 13
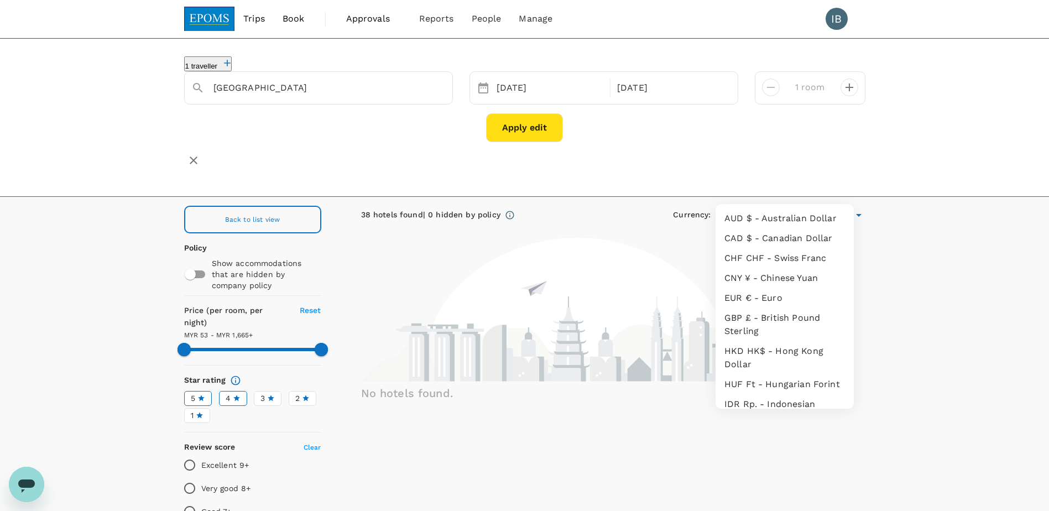
scroll to position [138, 0]
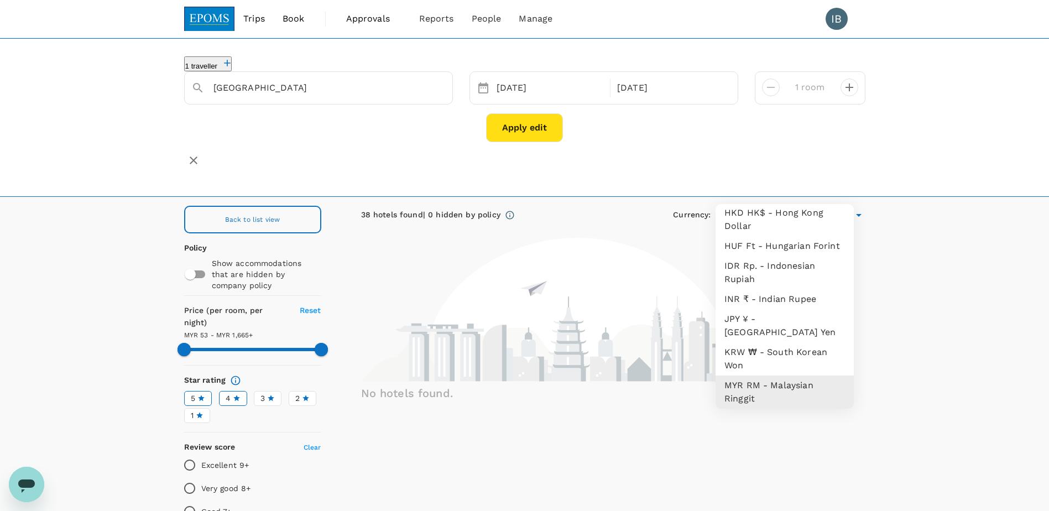
click at [738, 208] on icon "Close" at bounding box center [739, 214] width 13 height 13
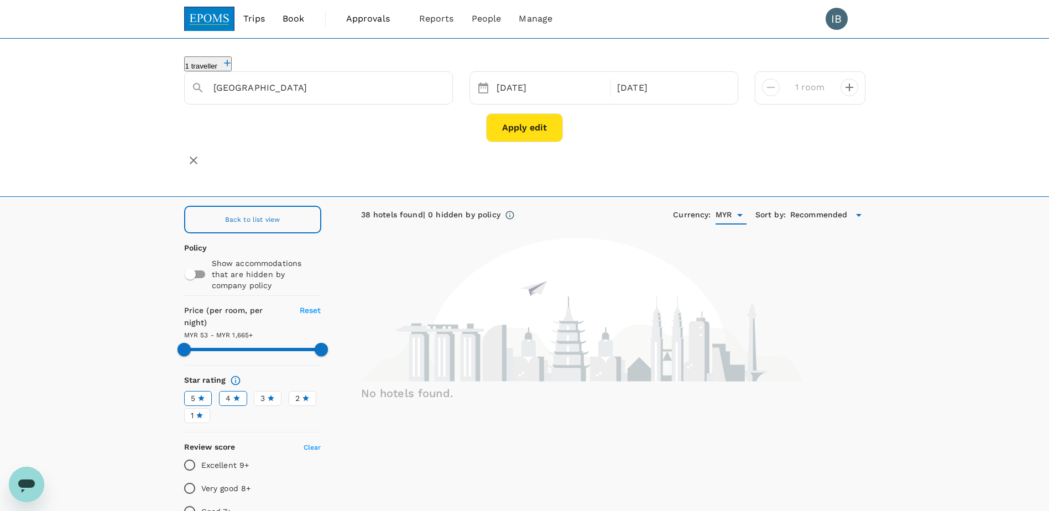
click at [854, 208] on icon at bounding box center [858, 214] width 13 height 13
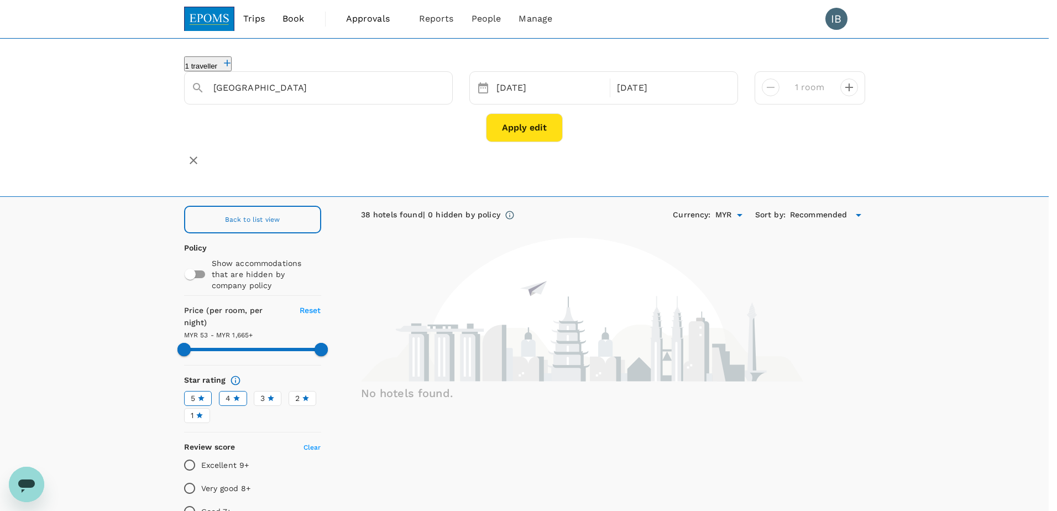
click at [855, 195] on div at bounding box center [528, 255] width 1057 height 511
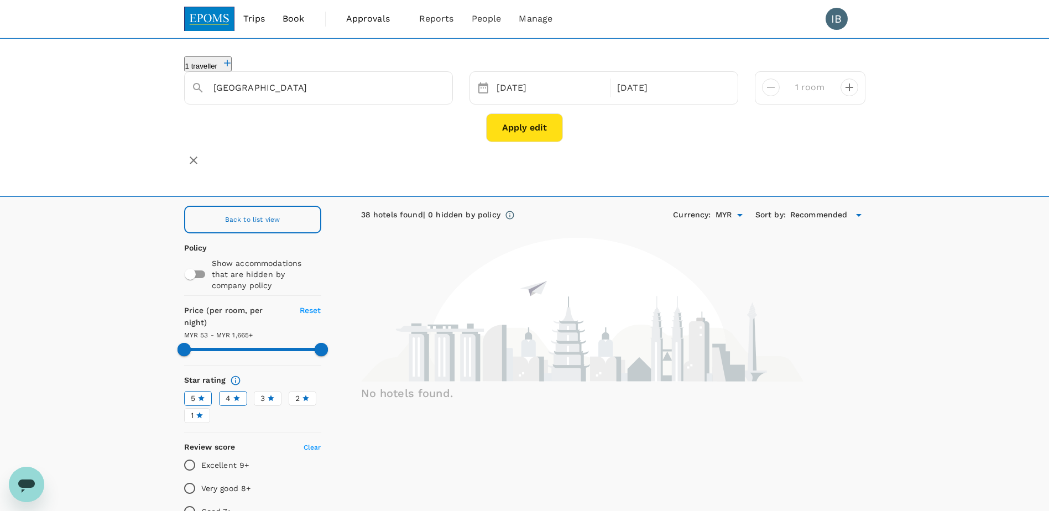
type input "1664.7"
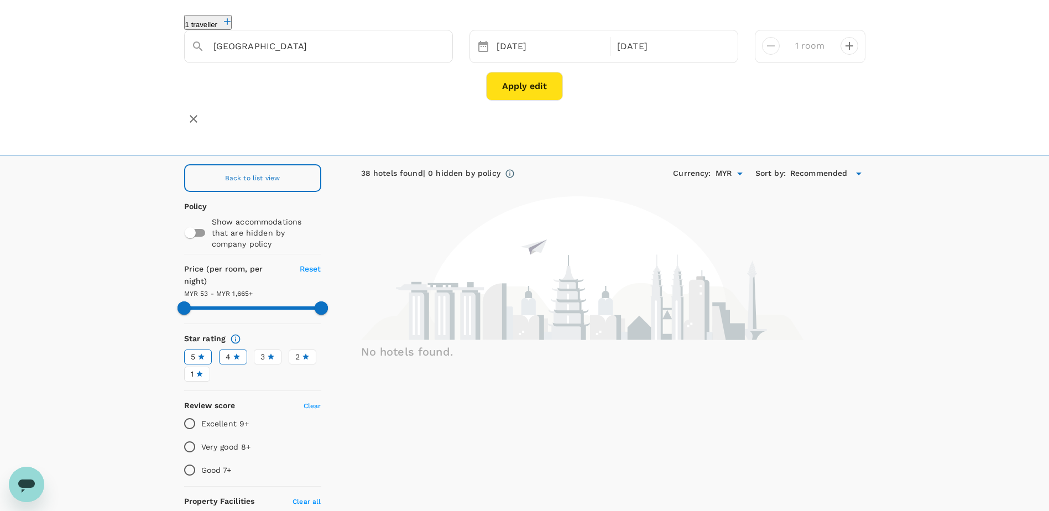
scroll to position [0, 0]
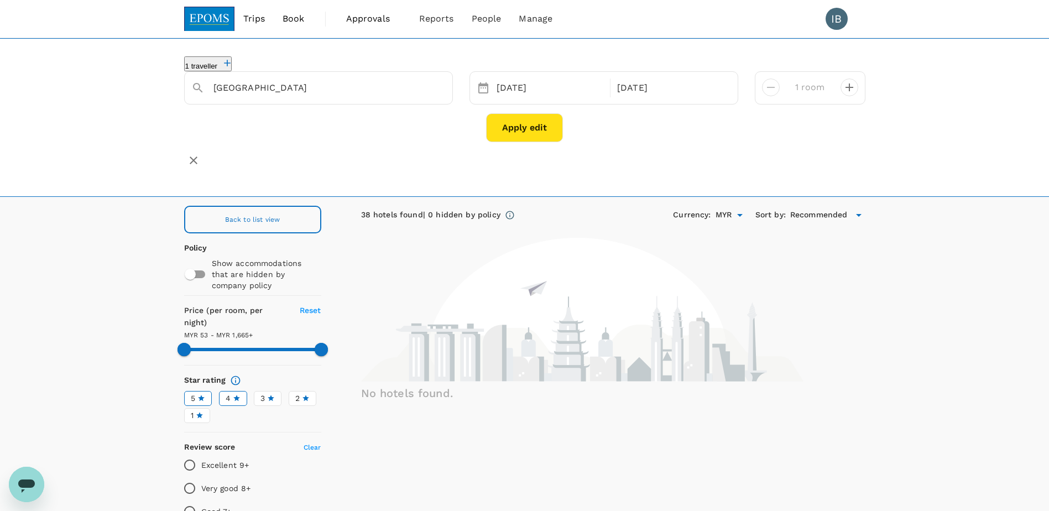
click at [517, 126] on button "Apply edit" at bounding box center [524, 127] width 77 height 29
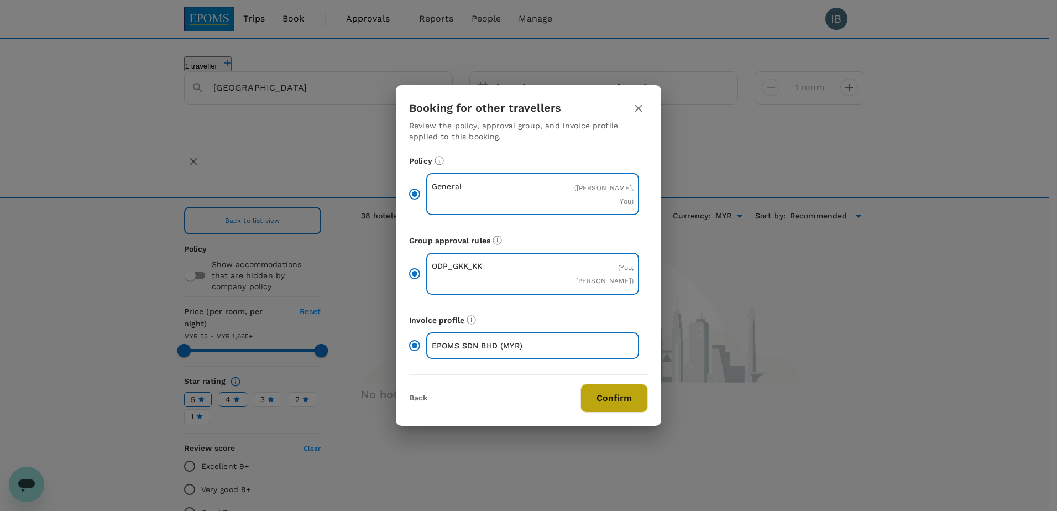
click at [619, 396] on button "Confirm" at bounding box center [614, 398] width 67 height 29
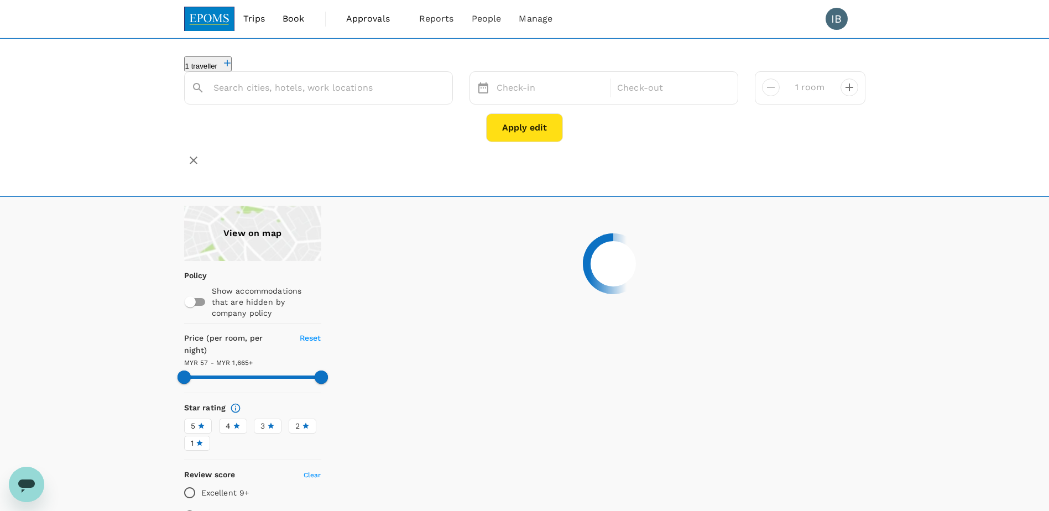
type input "[GEOGRAPHIC_DATA]"
type input "1664.38"
type input "54.38"
type input "1664.67"
type input "52.67"
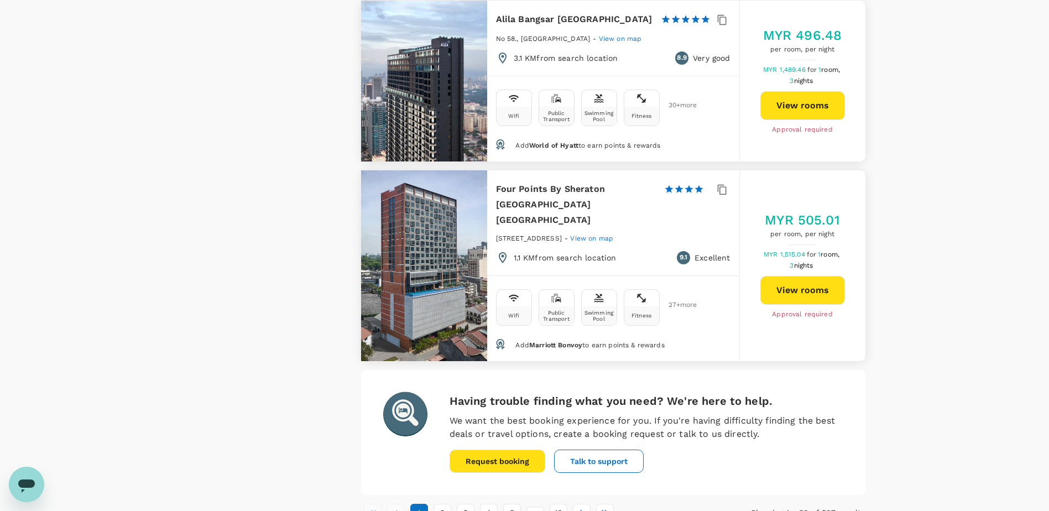
scroll to position [3283, 0]
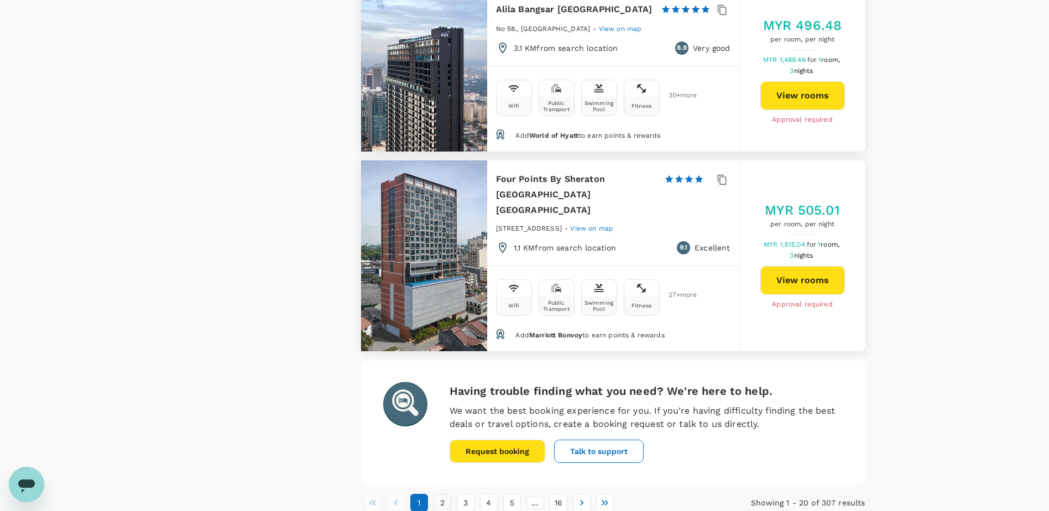
click at [441, 494] on button "2" at bounding box center [442, 503] width 18 height 18
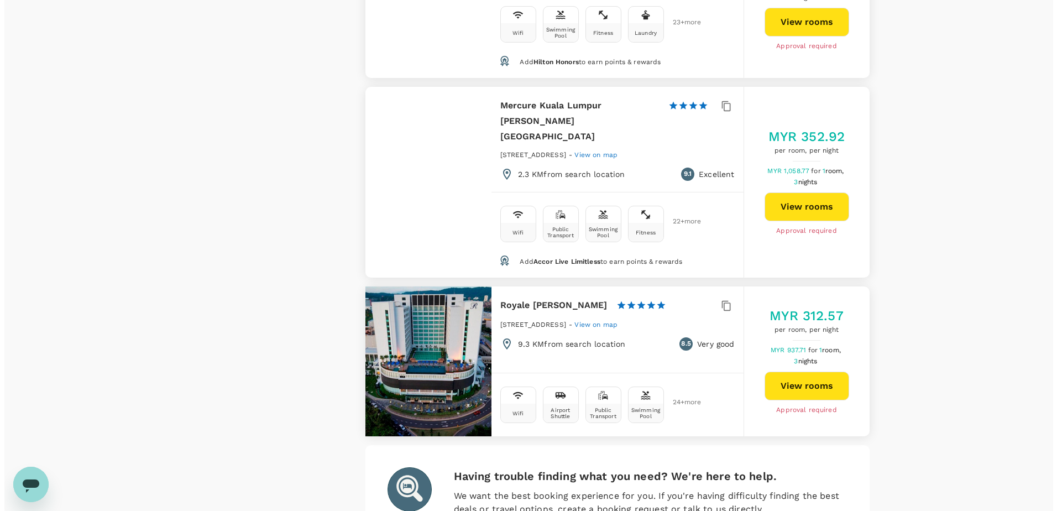
scroll to position [3207, 0]
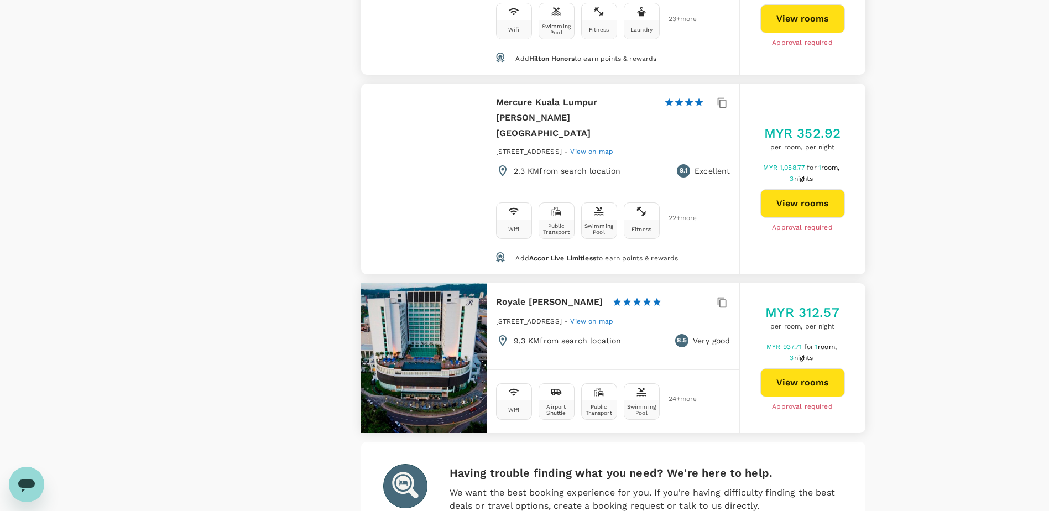
type input "1664.67"
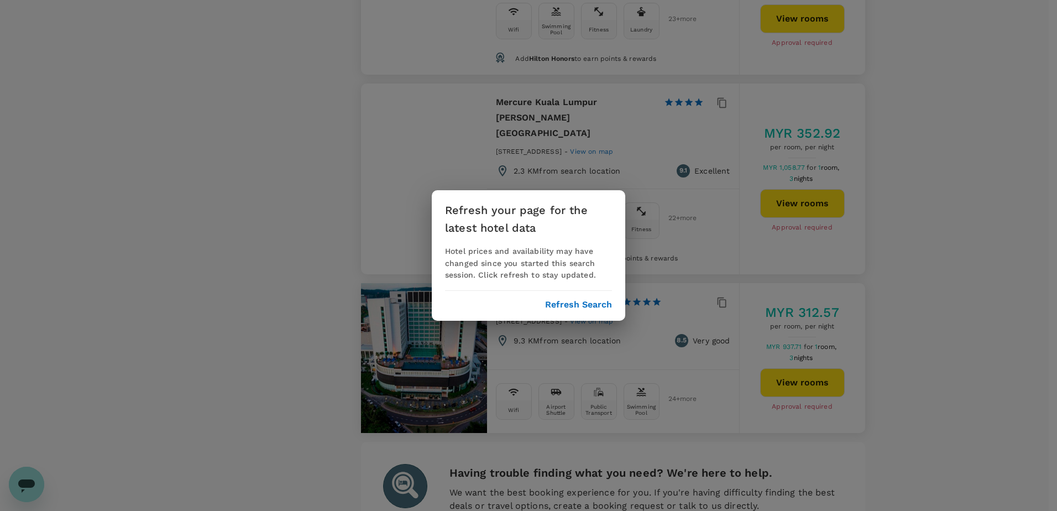
click at [935, 349] on div "Refresh your page for the latest hotel data Hotel prices and availability may h…" at bounding box center [528, 255] width 1057 height 511
